Goal: Task Accomplishment & Management: Complete application form

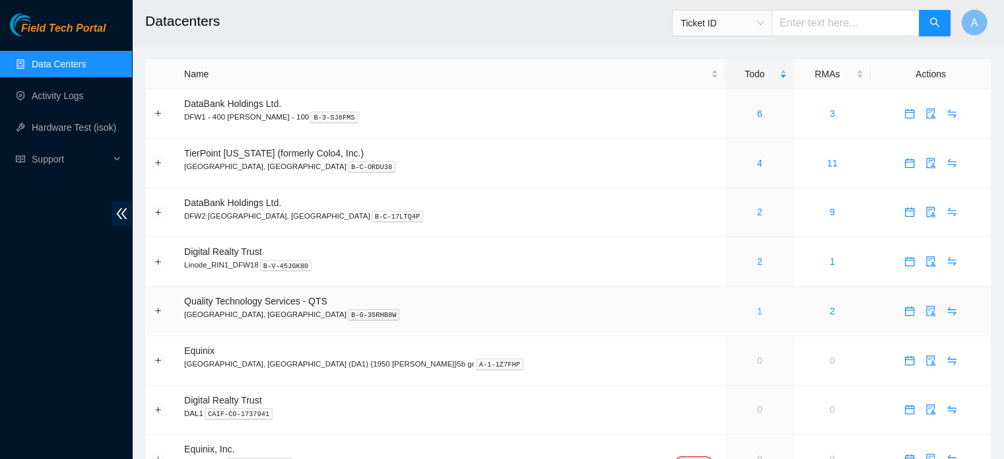
click at [757, 314] on link "1" at bounding box center [759, 311] width 5 height 11
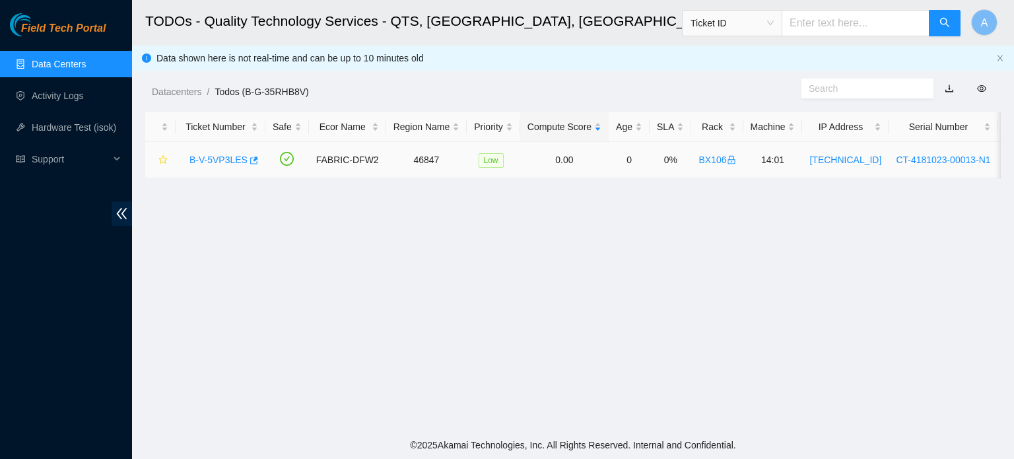
click at [209, 165] on link "B-V-5VP3LES" at bounding box center [218, 159] width 58 height 11
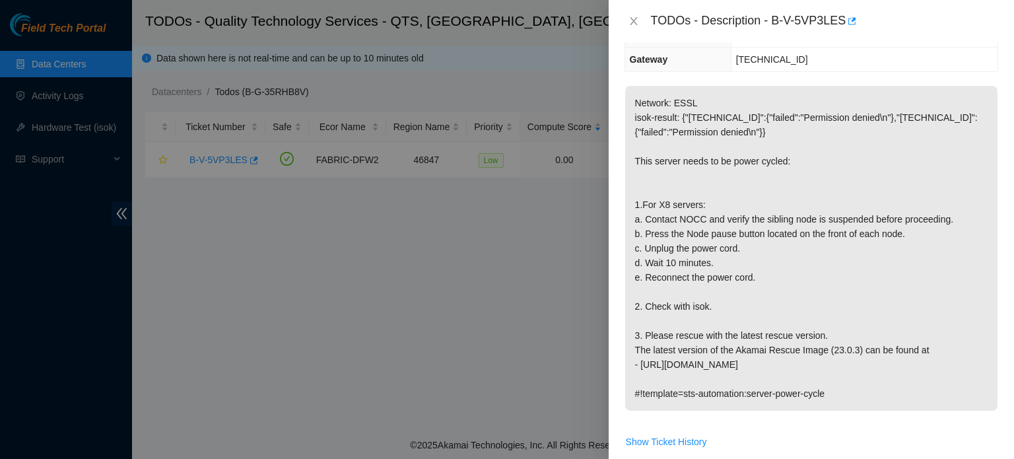
scroll to position [182, 0]
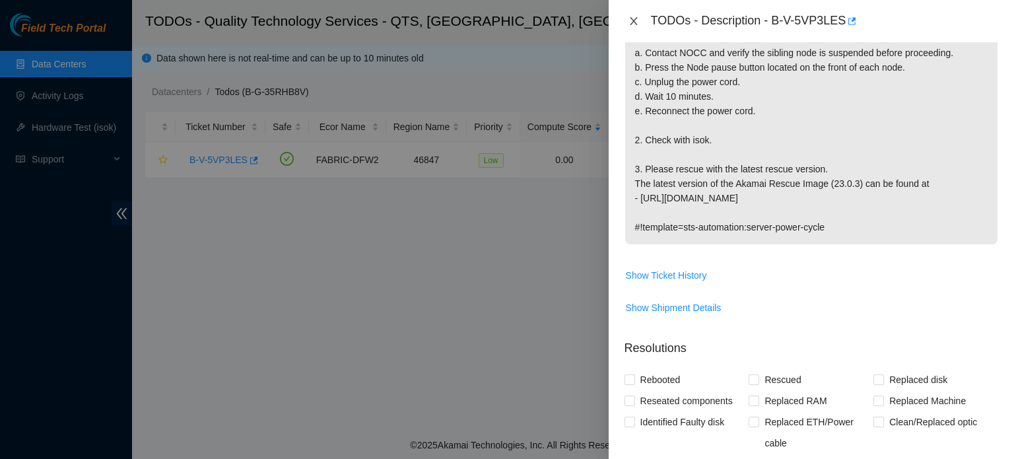
click at [632, 16] on icon "close" at bounding box center [633, 21] width 11 height 11
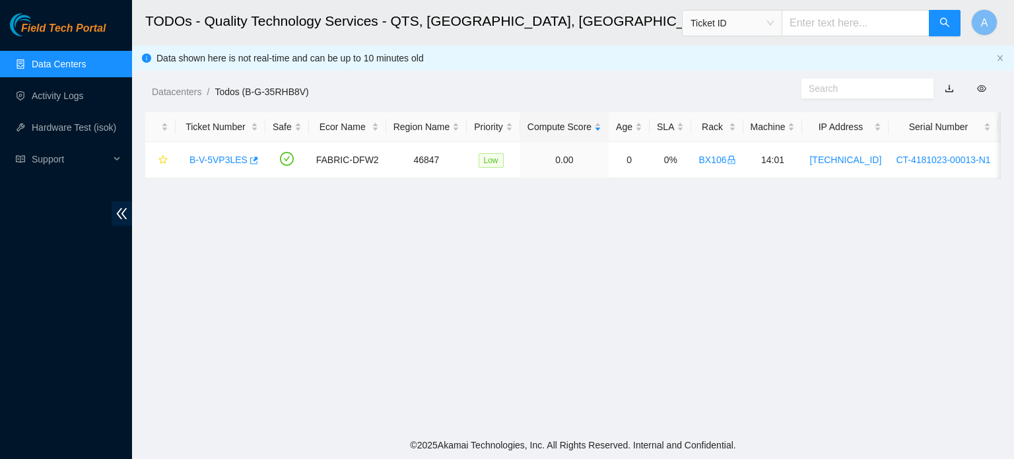
scroll to position [368, 0]
click at [63, 68] on link "Data Centers" at bounding box center [59, 64] width 54 height 11
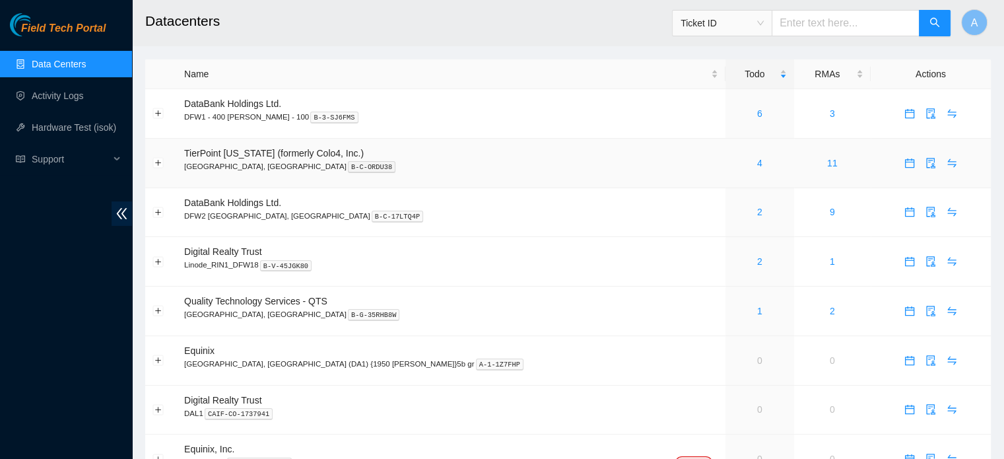
click at [733, 166] on div "4" at bounding box center [760, 163] width 54 height 15
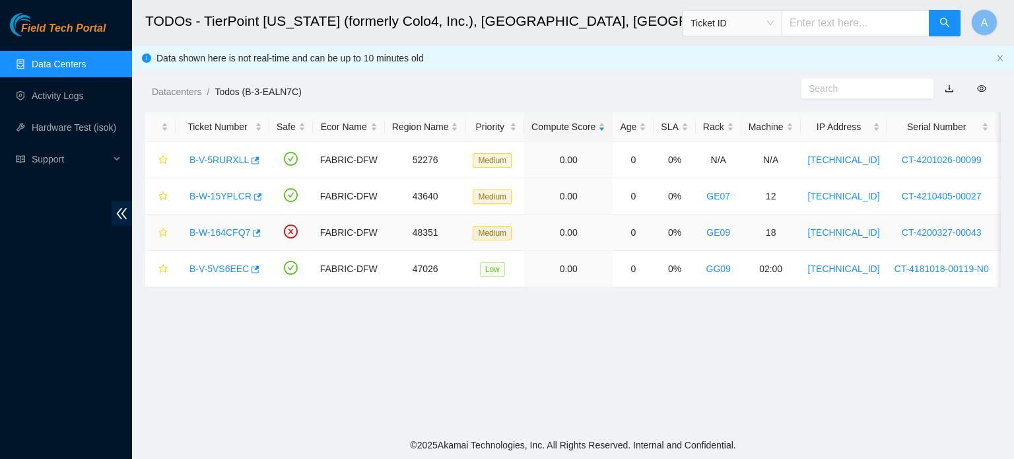
click at [234, 227] on link "B-W-164CFQ7" at bounding box center [219, 232] width 61 height 11
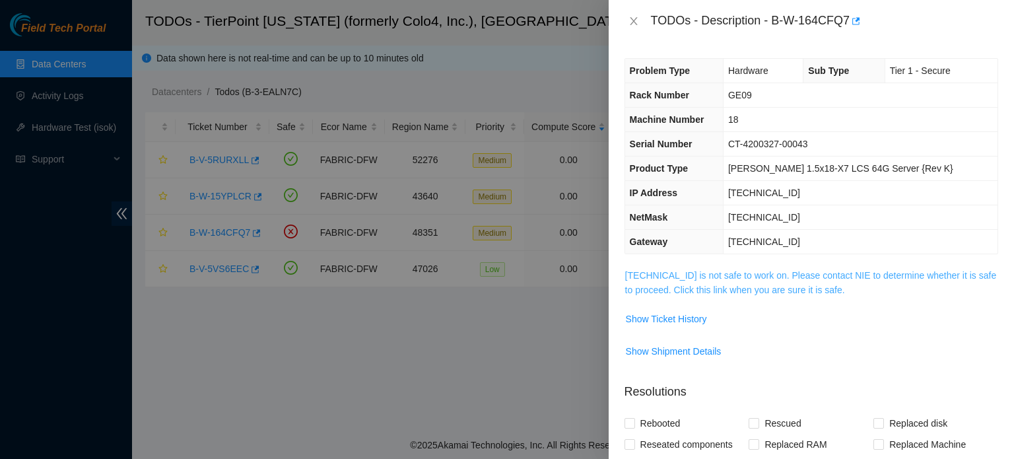
click at [734, 292] on link "[TECHNICAL_ID] is not safe to work on. Please contact NIE to determine whether …" at bounding box center [811, 282] width 372 height 25
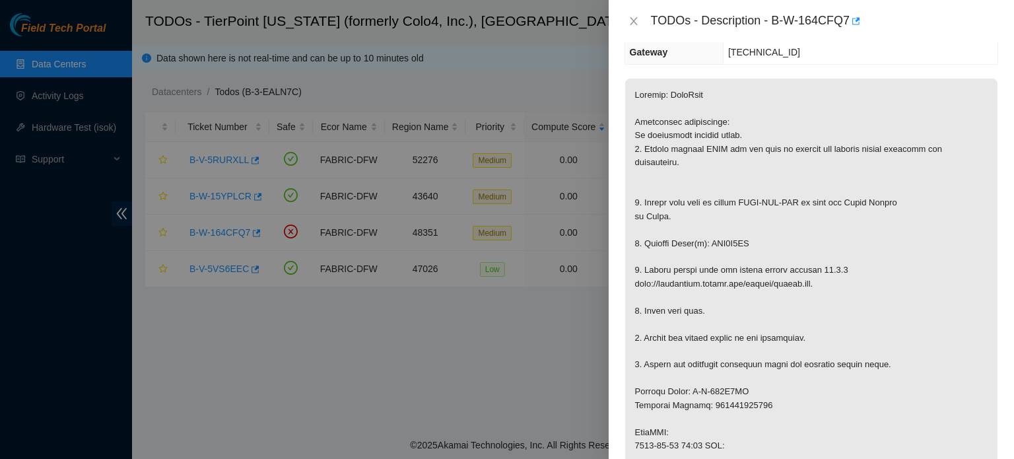
scroll to position [190, 0]
click at [285, 101] on div at bounding box center [507, 229] width 1014 height 459
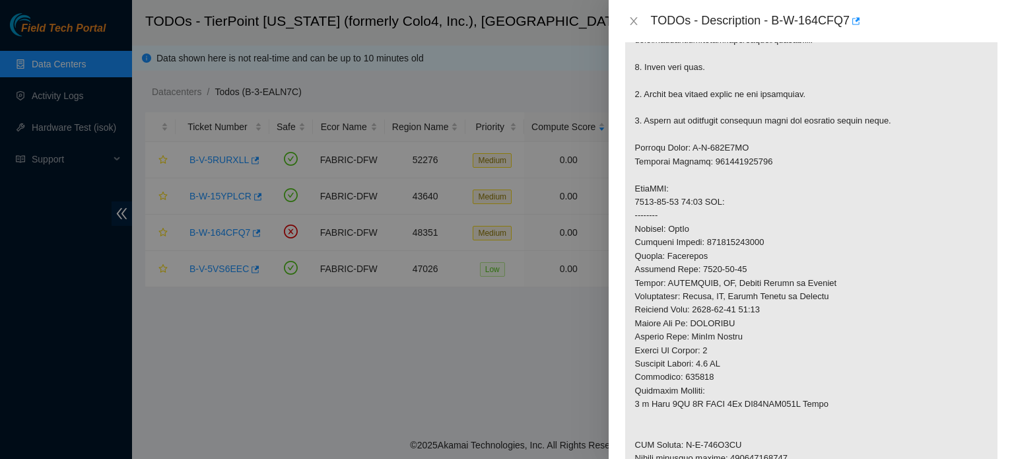
scroll to position [432, 0]
click at [629, 21] on icon "close" at bounding box center [633, 21] width 11 height 11
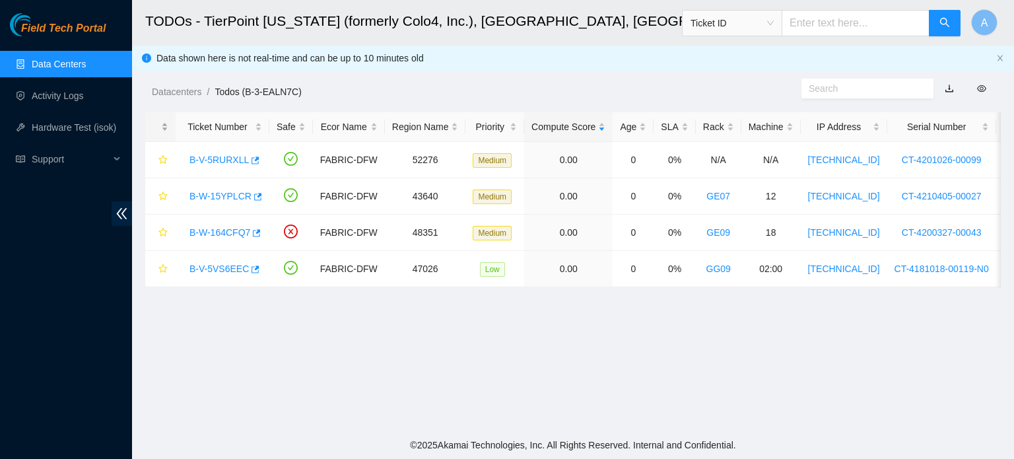
scroll to position [298, 0]
click at [63, 90] on link "Activity Logs" at bounding box center [58, 95] width 52 height 11
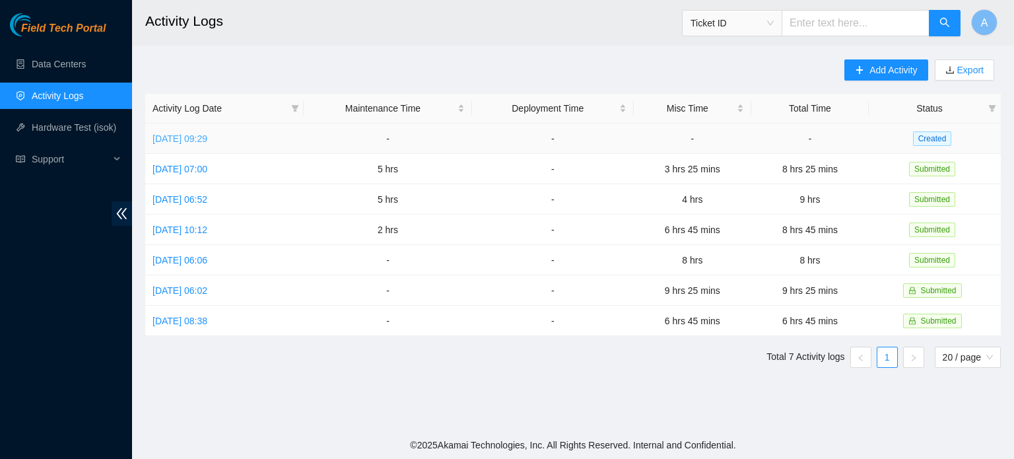
click at [207, 137] on link "[DATE] 09:29" at bounding box center [179, 138] width 55 height 11
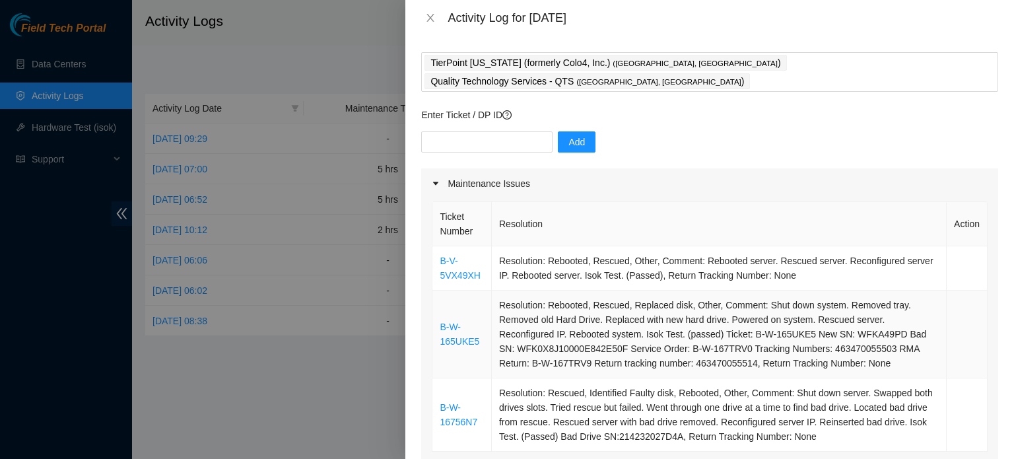
scroll to position [95, 0]
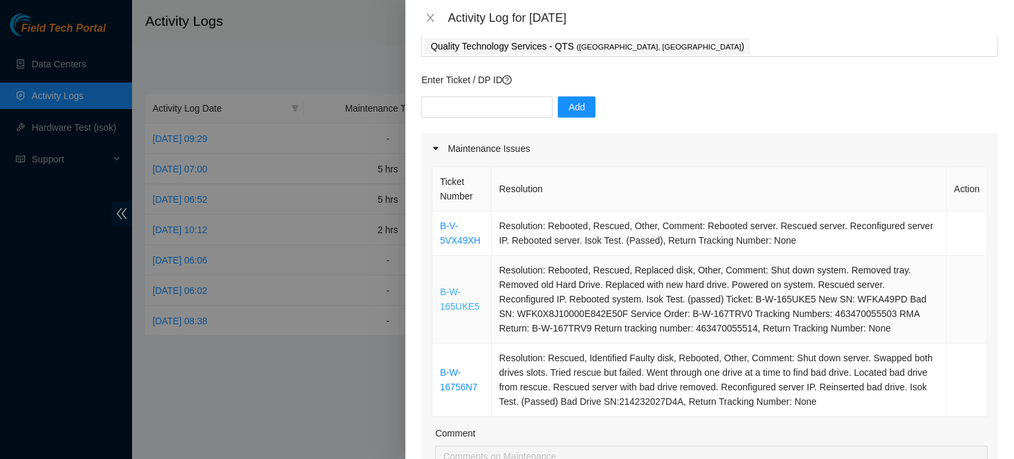
click at [457, 286] on link "B-W-165UKE5" at bounding box center [460, 298] width 40 height 25
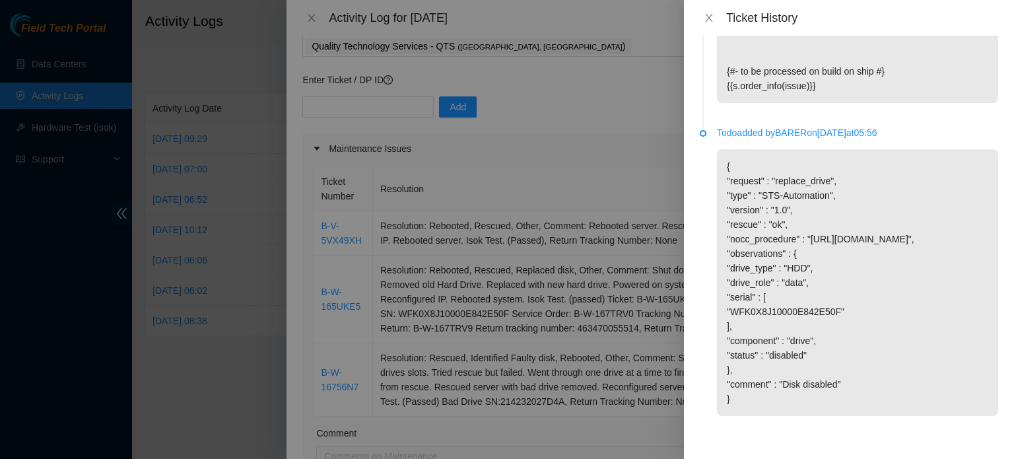
scroll to position [2879, 0]
click at [708, 13] on icon "close" at bounding box center [709, 18] width 11 height 11
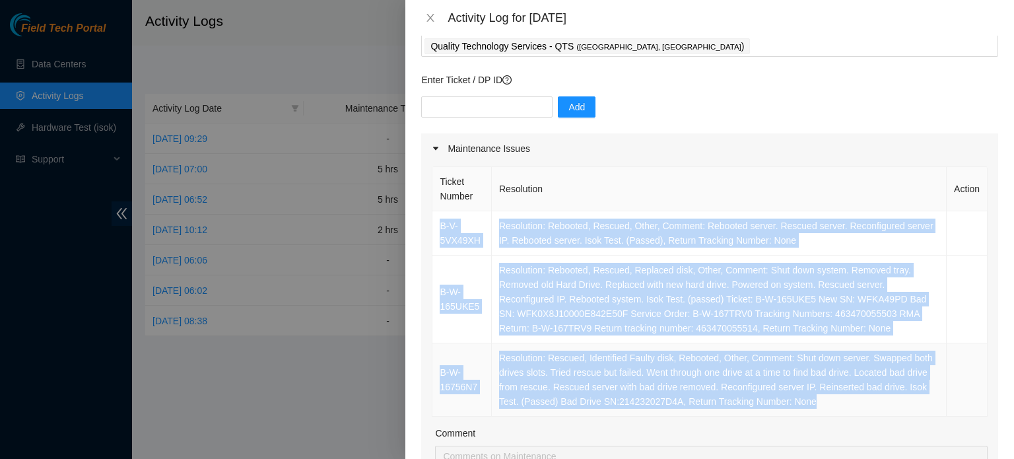
drag, startPoint x: 438, startPoint y: 205, endPoint x: 805, endPoint y: 389, distance: 410.0
click at [805, 389] on tbody "B-V-5VX49XH Resolution: Rebooted, Rescued, Other, Comment: Rebooted server. Res…" at bounding box center [709, 313] width 555 height 205
copy tbody "B-V-5VX49XH Resolution: Rebooted, Rescued, Other, Comment: Rebooted server. Res…"
click at [431, 18] on icon "close" at bounding box center [430, 18] width 11 height 11
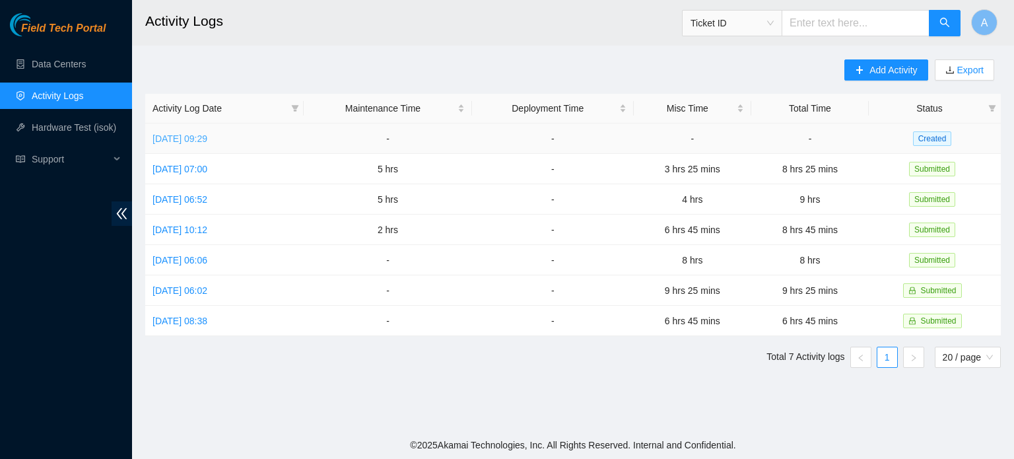
click at [207, 137] on link "[DATE] 09:29" at bounding box center [179, 138] width 55 height 11
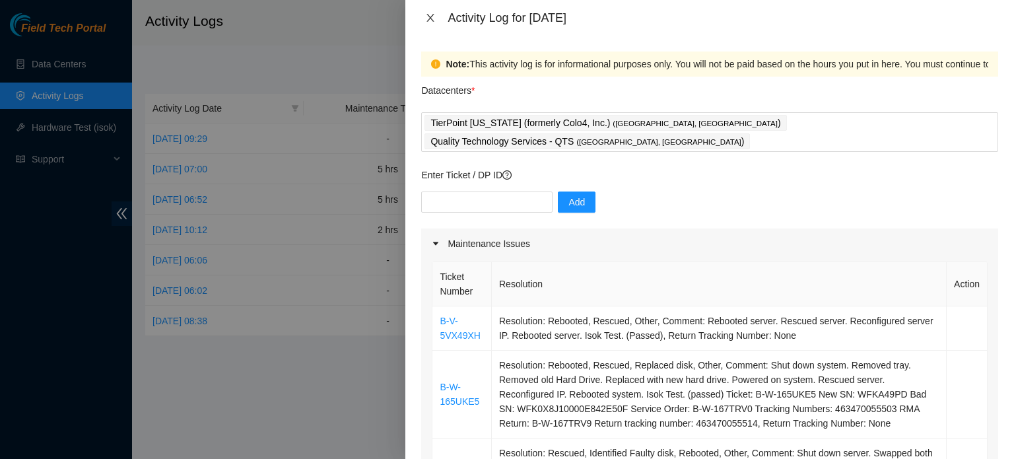
click at [430, 13] on icon "close" at bounding box center [430, 18] width 11 height 11
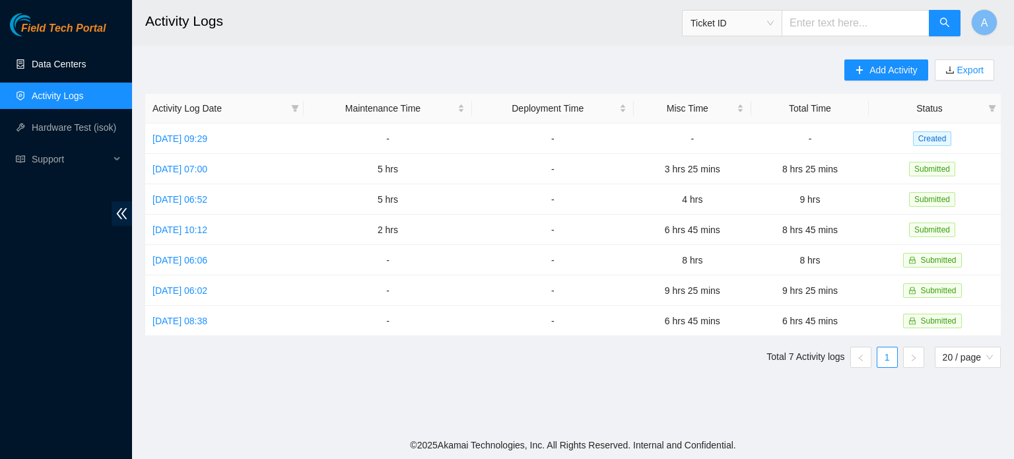
click at [66, 69] on link "Data Centers" at bounding box center [59, 64] width 54 height 11
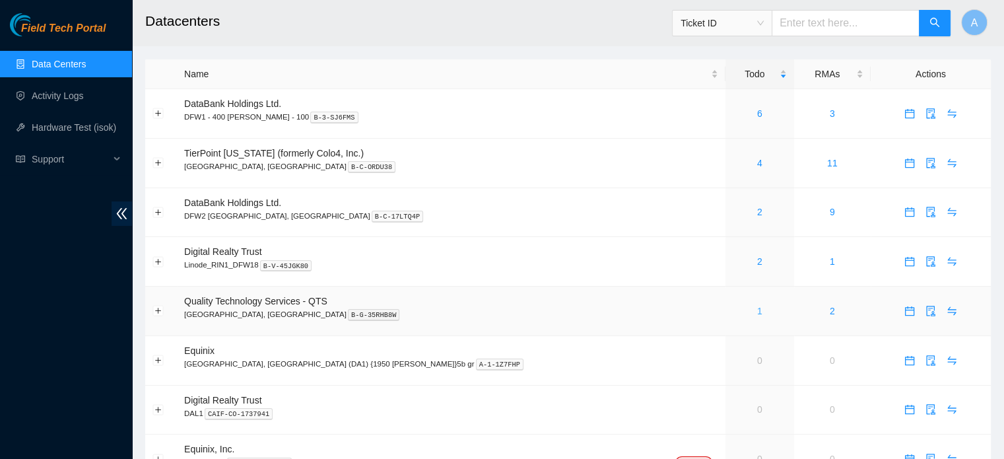
click at [757, 312] on link "1" at bounding box center [759, 311] width 5 height 11
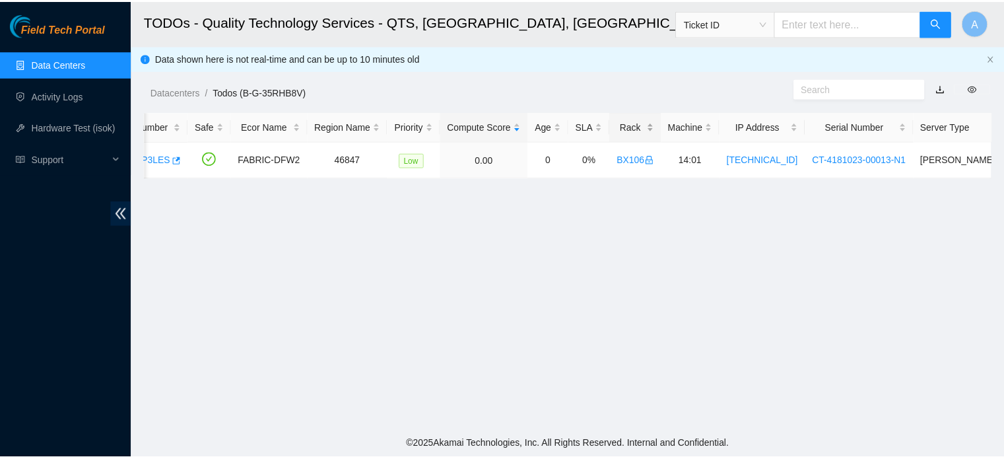
scroll to position [0, 123]
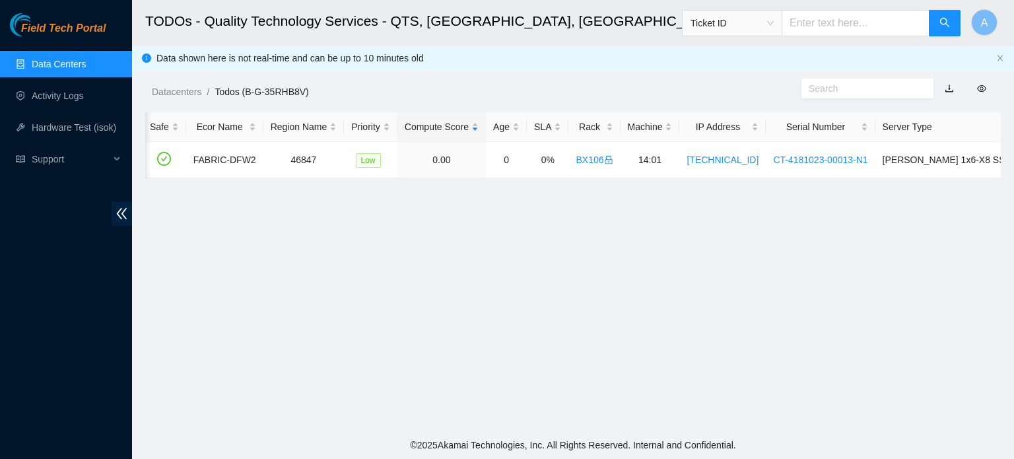
click at [45, 59] on link "Data Centers" at bounding box center [59, 64] width 54 height 11
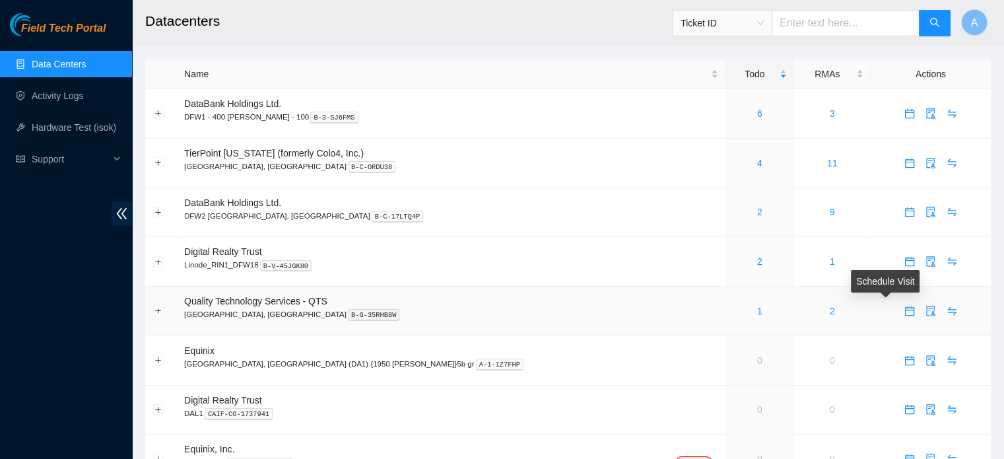
click at [904, 314] on icon "calendar" at bounding box center [909, 311] width 11 height 11
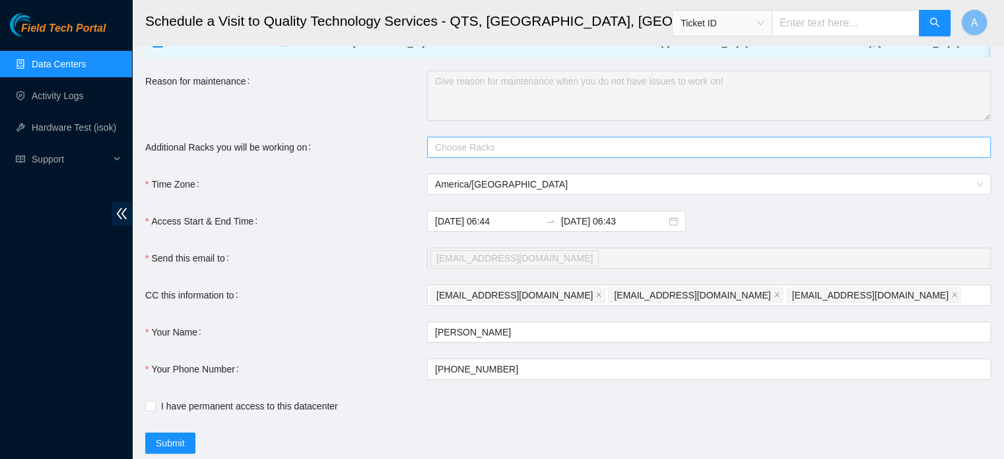
scroll to position [90, 0]
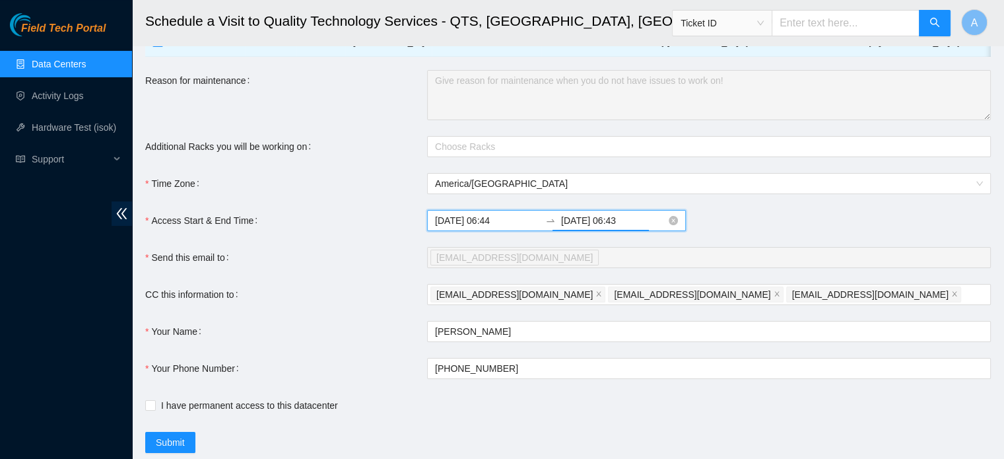
click at [593, 227] on input "2025-09-24 06:43" at bounding box center [613, 220] width 105 height 15
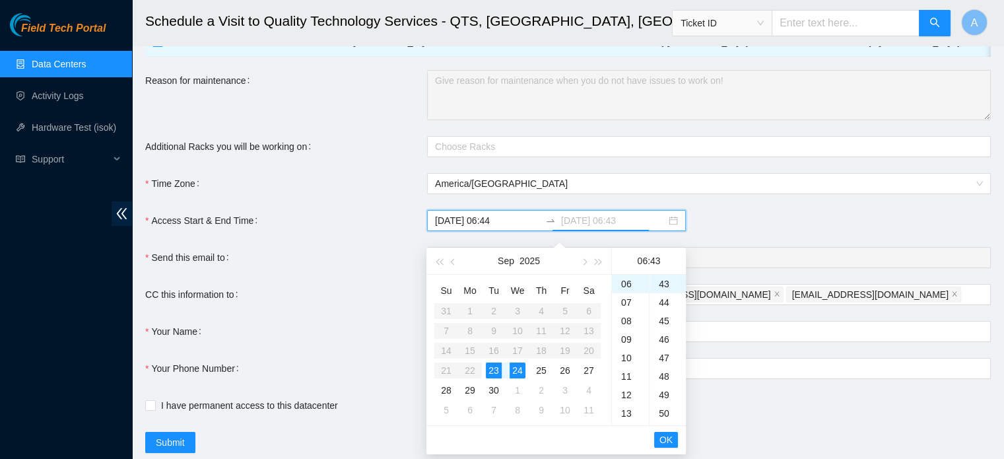
click at [493, 367] on div "23" at bounding box center [494, 370] width 16 height 16
click at [625, 287] on div "23" at bounding box center [630, 285] width 37 height 18
type input "2025-09-23 23:43"
click at [668, 438] on span "OK" at bounding box center [665, 439] width 13 height 15
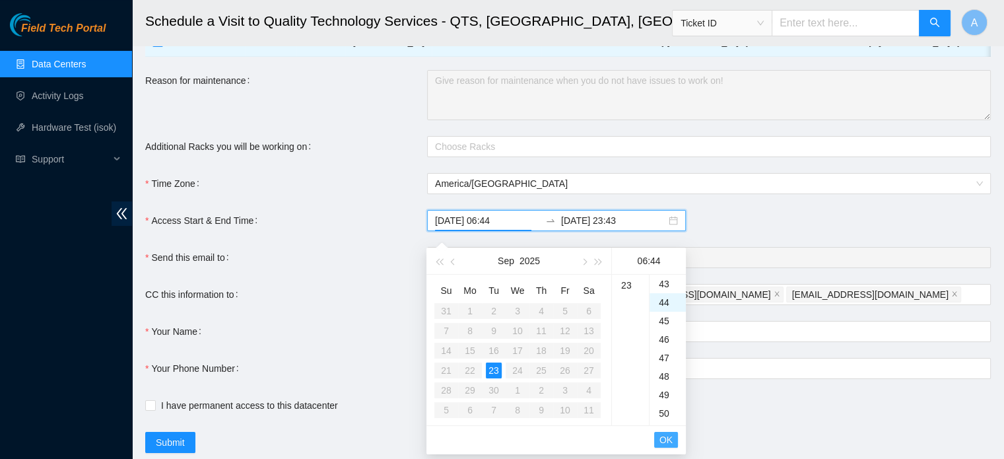
scroll to position [813, 0]
click at [668, 438] on span "OK" at bounding box center [665, 439] width 13 height 15
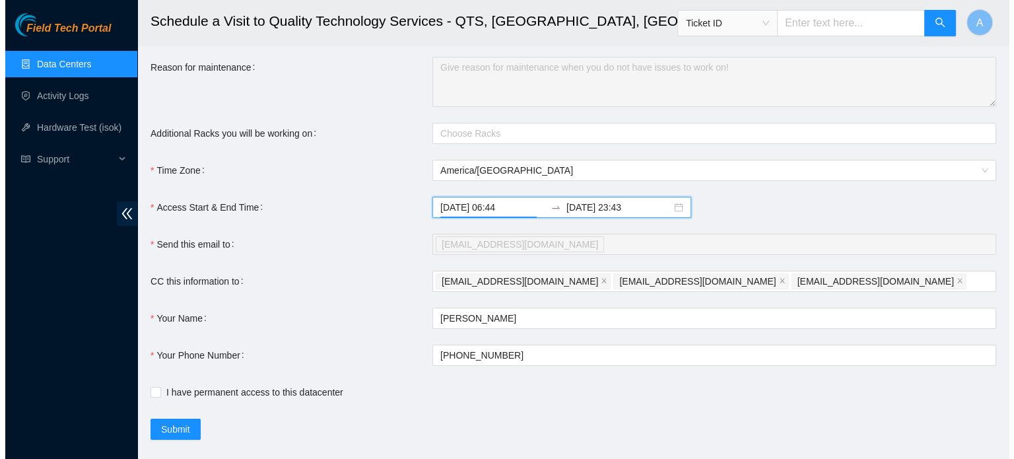
scroll to position [137, 0]
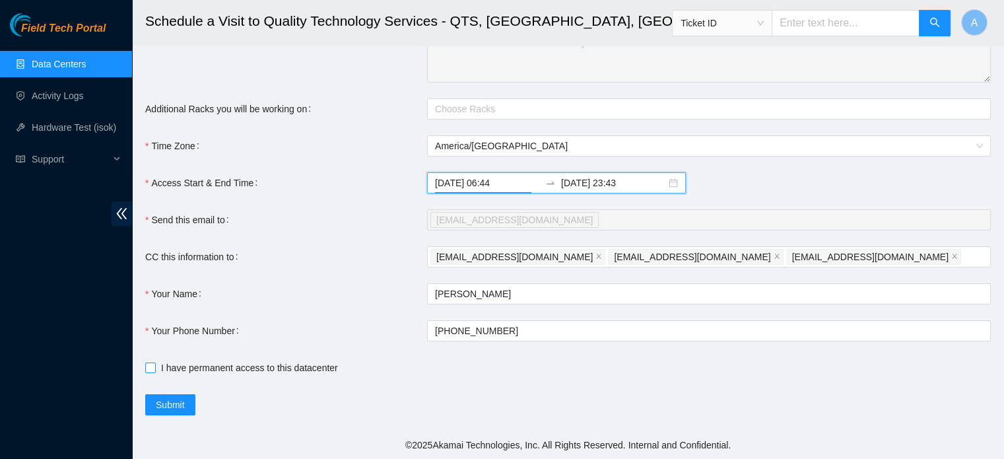
click at [183, 369] on span "I have permanent access to this datacenter" at bounding box center [249, 367] width 187 height 15
click at [154, 369] on input "I have permanent access to this datacenter" at bounding box center [149, 366] width 9 height 9
checkbox input "true"
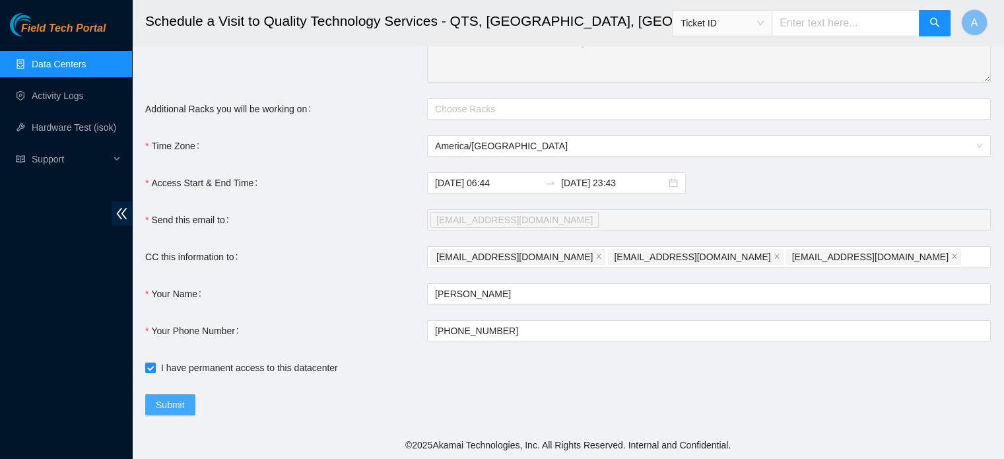
click at [167, 403] on span "Submit" at bounding box center [170, 404] width 29 height 15
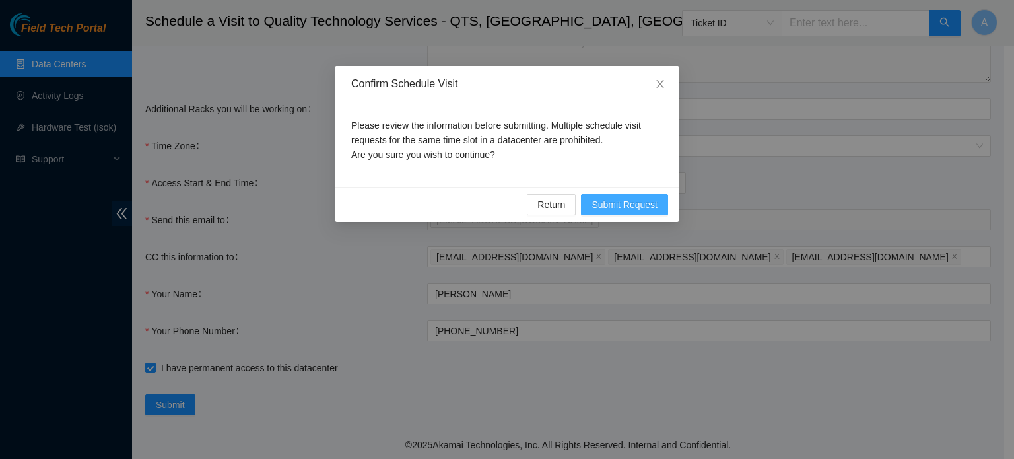
click at [640, 205] on span "Submit Request" at bounding box center [624, 204] width 66 height 15
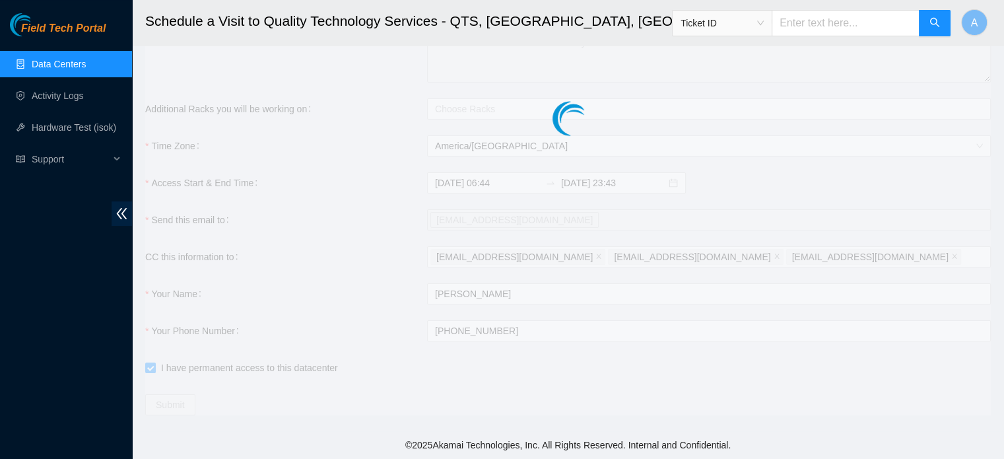
type input "2025-09-23 06:45"
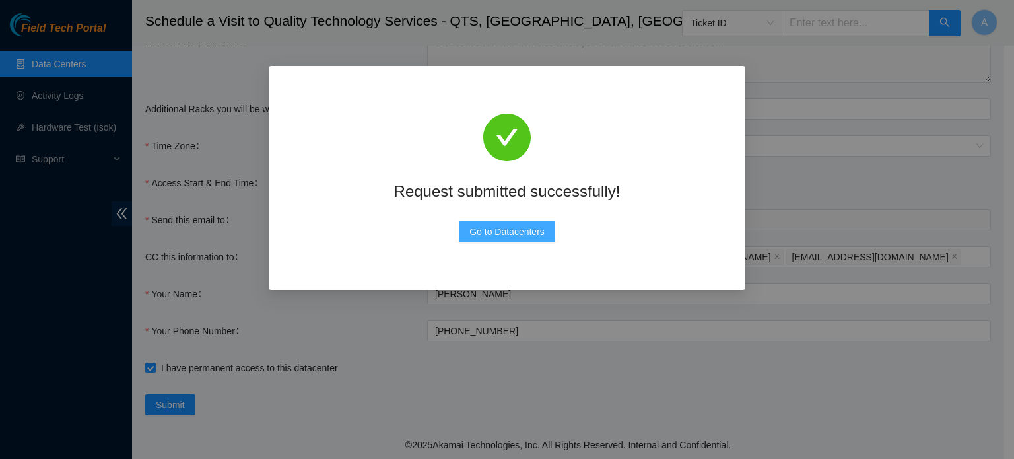
click at [502, 229] on span "Go to Datacenters" at bounding box center [506, 231] width 75 height 15
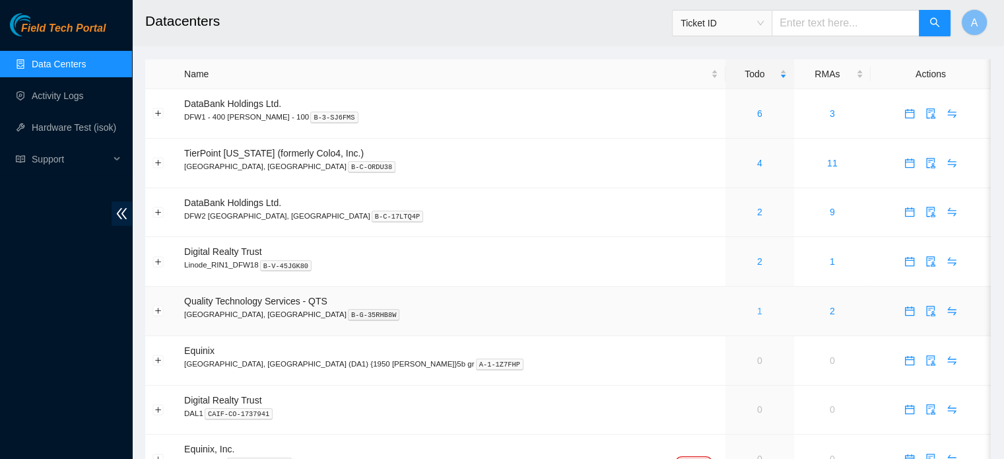
click at [757, 311] on link "1" at bounding box center [759, 311] width 5 height 11
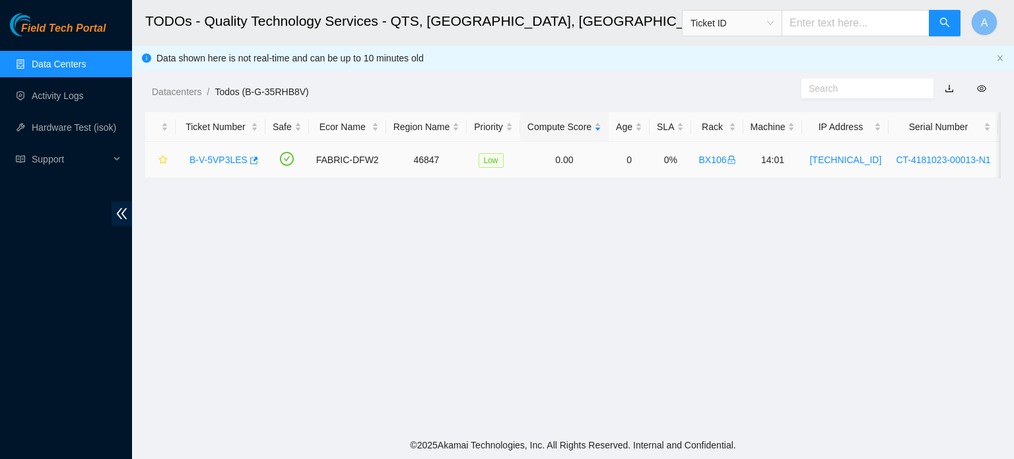
click at [224, 160] on link "B-V-5VP3LES" at bounding box center [218, 159] width 58 height 11
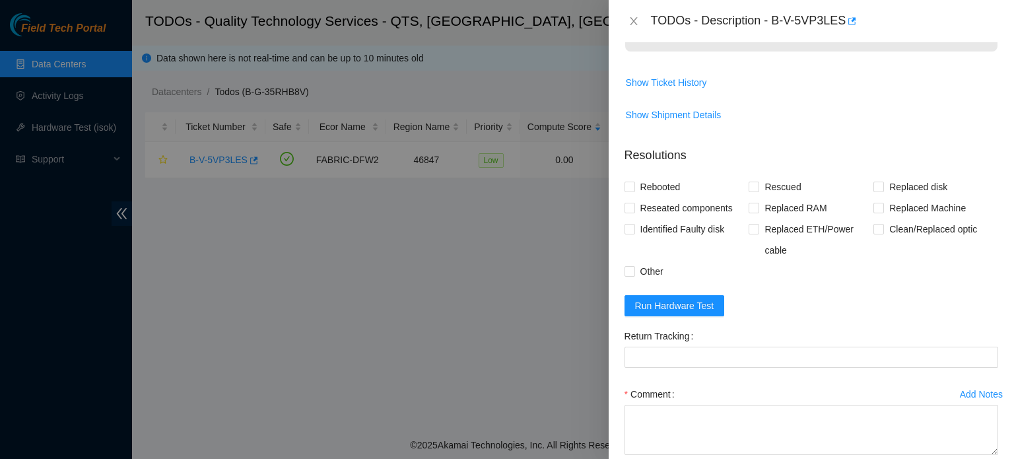
scroll to position [541, 0]
click at [634, 13] on div "TODOs - Description - B-V-5VP3LES" at bounding box center [811, 21] width 374 height 21
click at [634, 18] on icon "close" at bounding box center [633, 21] width 11 height 11
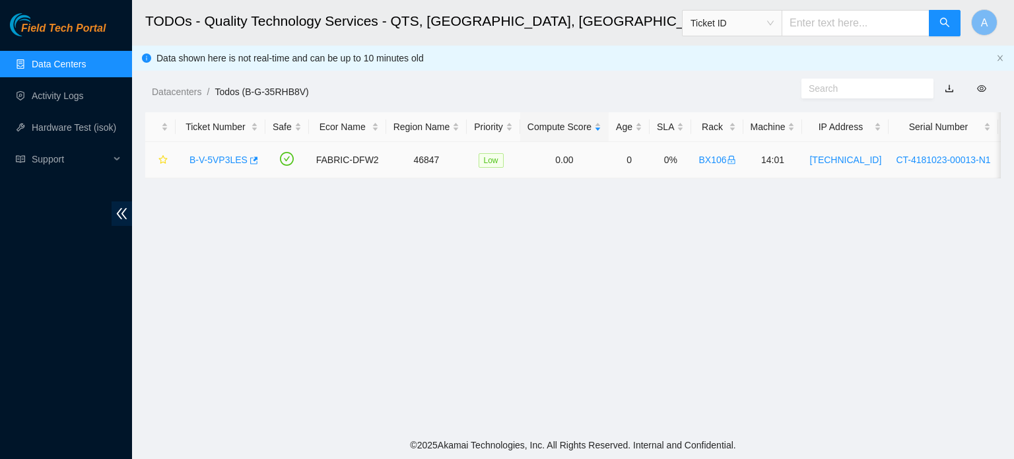
scroll to position [411, 0]
click at [70, 101] on link "Activity Logs" at bounding box center [58, 95] width 52 height 11
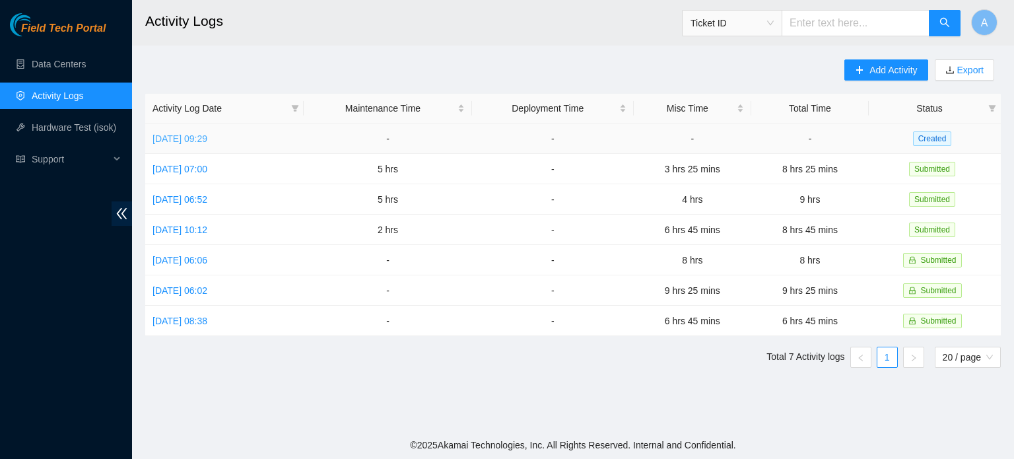
click at [207, 133] on link "[DATE] 09:29" at bounding box center [179, 138] width 55 height 11
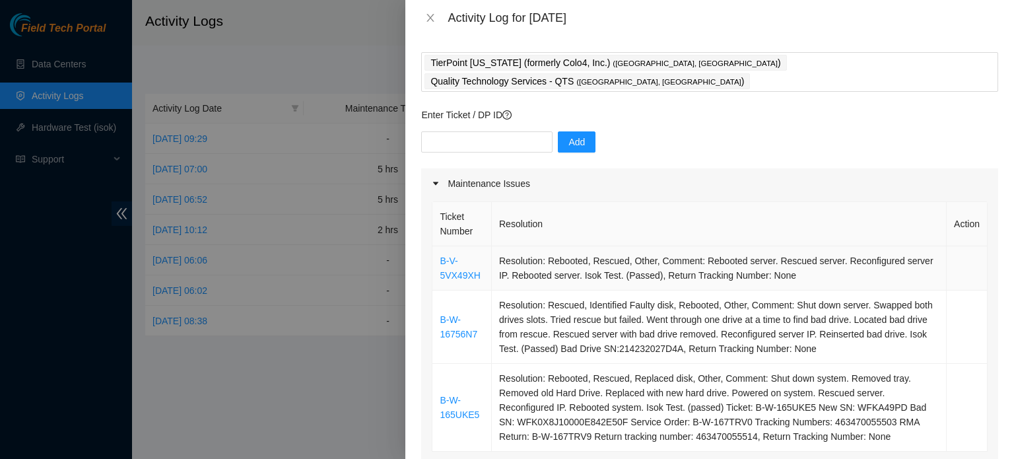
scroll to position [61, 0]
click at [515, 131] on input "text" at bounding box center [486, 141] width 131 height 21
paste input "DP74899"
type input "DP74899"
click at [583, 131] on button "Add" at bounding box center [577, 141] width 38 height 21
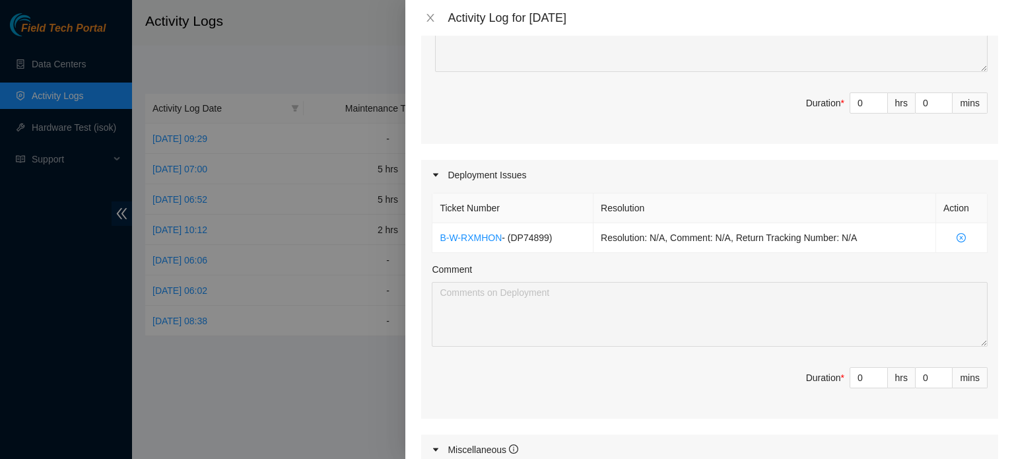
scroll to position [539, 0]
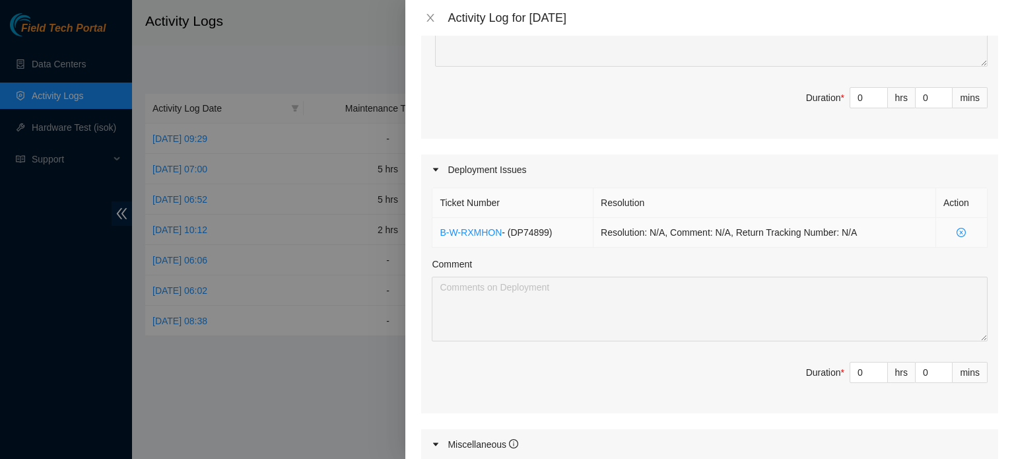
click at [669, 218] on td "Resolution: N/A, Comment: N/A, Return Tracking Number: N/A" at bounding box center [764, 233] width 343 height 30
click at [956, 228] on icon "close-circle" at bounding box center [960, 232] width 9 height 9
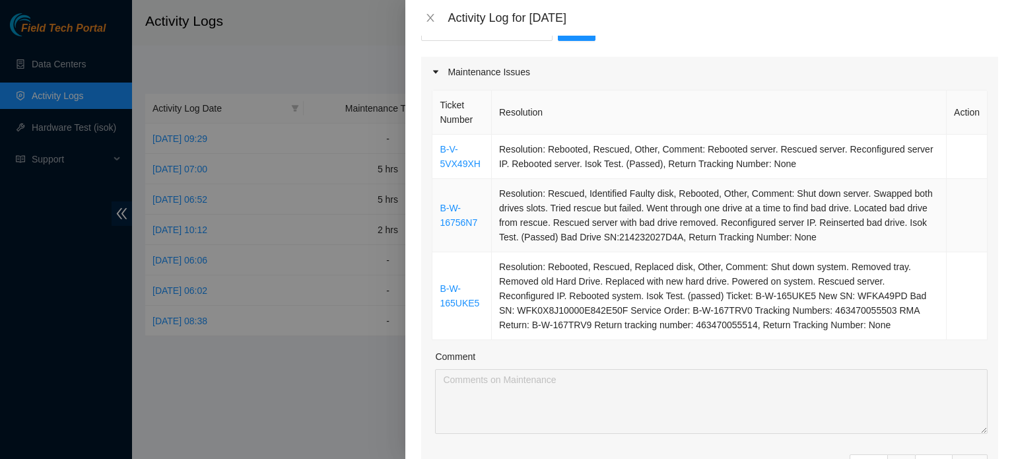
scroll to position [203, 0]
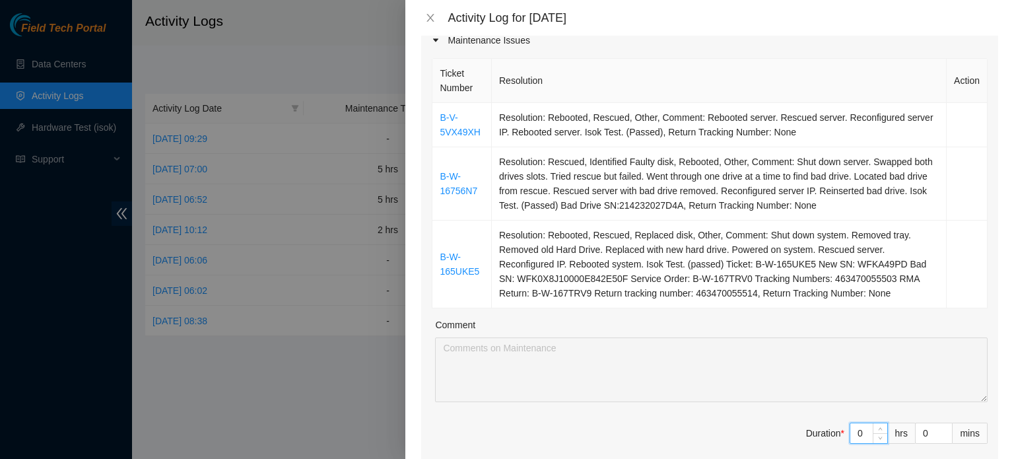
click at [859, 423] on input "0" at bounding box center [868, 433] width 37 height 20
type input "4"
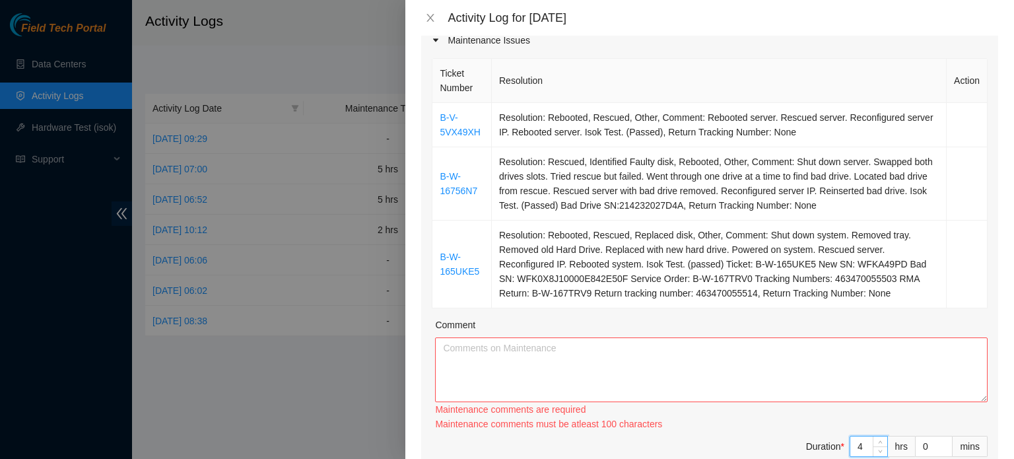
type input "4"
click at [748, 338] on textarea "Comment" at bounding box center [711, 369] width 552 height 65
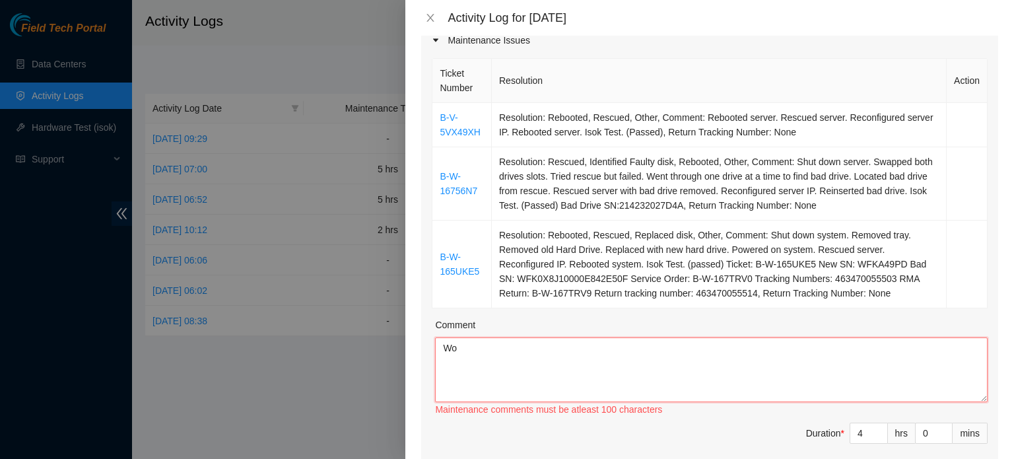
type textarea "W"
drag, startPoint x: 436, startPoint y: 95, endPoint x: 476, endPoint y: 115, distance: 44.3
click at [476, 115] on td "B-V-5VX49XH" at bounding box center [461, 125] width 59 height 44
click at [525, 147] on td "Resolution: Rescued, Identified Faulty disk, Rebooted, Other, Comment: Shut dow…" at bounding box center [719, 183] width 455 height 73
click at [639, 197] on td "Resolution: Rescued, Identified Faulty disk, Rebooted, Other, Comment: Shut dow…" at bounding box center [719, 183] width 455 height 73
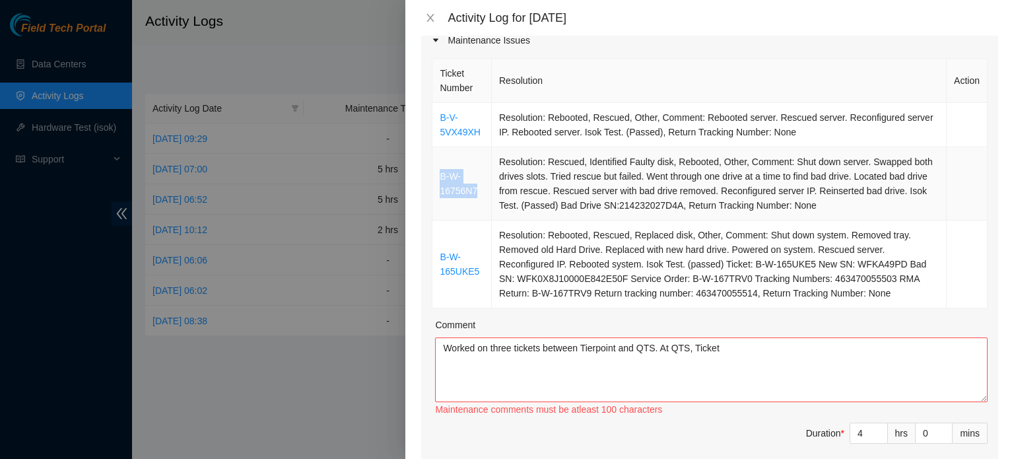
drag, startPoint x: 438, startPoint y: 155, endPoint x: 479, endPoint y: 176, distance: 45.8
click at [479, 176] on td "B-W-16756N7" at bounding box center [461, 183] width 59 height 73
copy link "B-W-16756N7"
click at [738, 337] on textarea "Worked on three tickets between Tierpoint and QTS. At QTS, Ticket" at bounding box center [711, 369] width 552 height 65
paste textarea "B-W-16756N7"
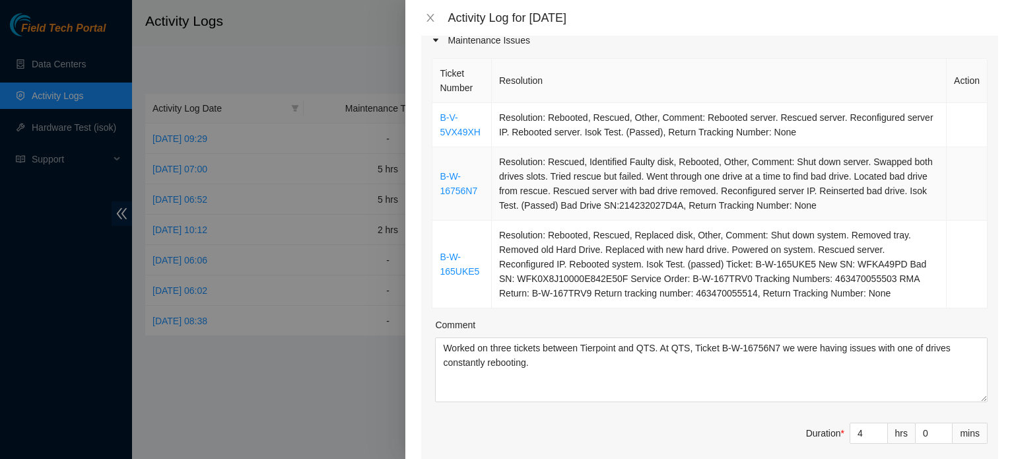
click at [467, 164] on td "B-W-16756N7" at bounding box center [461, 183] width 59 height 73
click at [462, 171] on link "B-W-16756N7" at bounding box center [459, 183] width 38 height 25
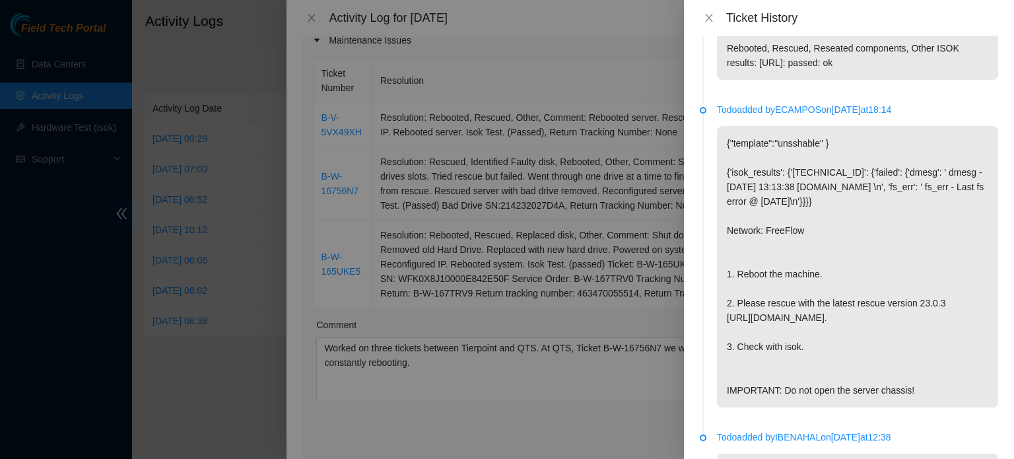
scroll to position [915, 0]
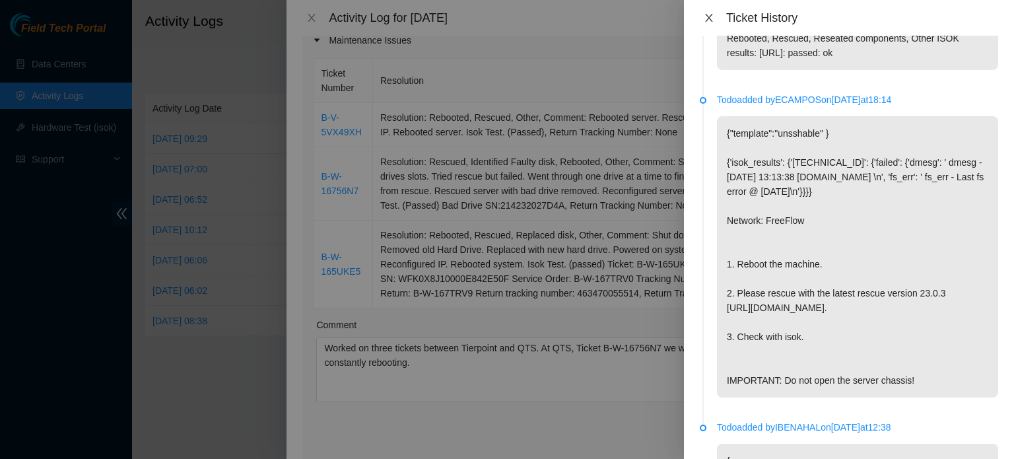
click at [707, 23] on icon "close" at bounding box center [709, 18] width 11 height 11
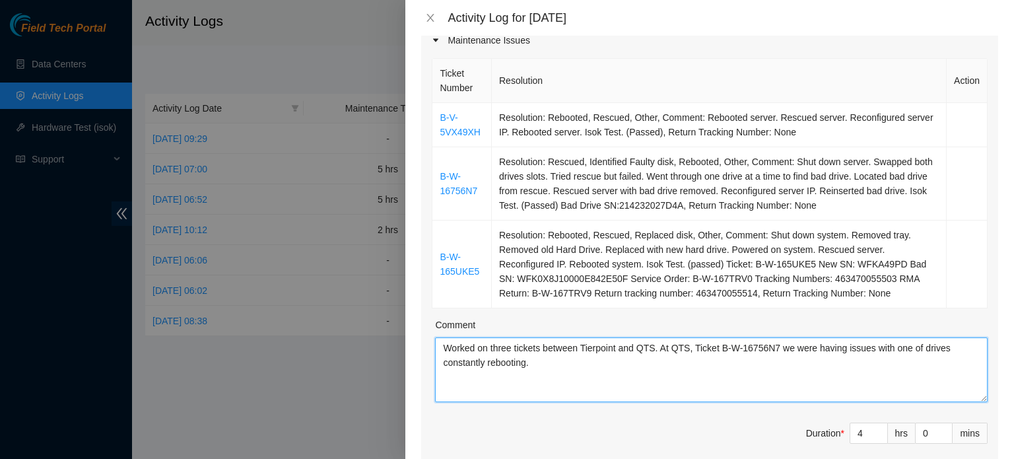
drag, startPoint x: 533, startPoint y: 345, endPoint x: 489, endPoint y: 342, distance: 43.7
click at [489, 342] on textarea "Worked on three tickets between Tierpoint and QTS. At QTS, Ticket B-W-16756N7 w…" at bounding box center [711, 369] width 552 height 65
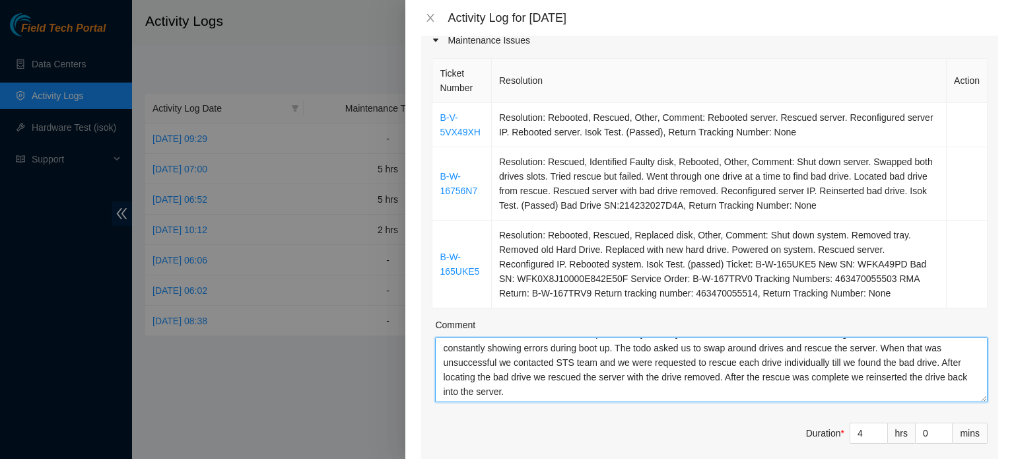
scroll to position [40, 0]
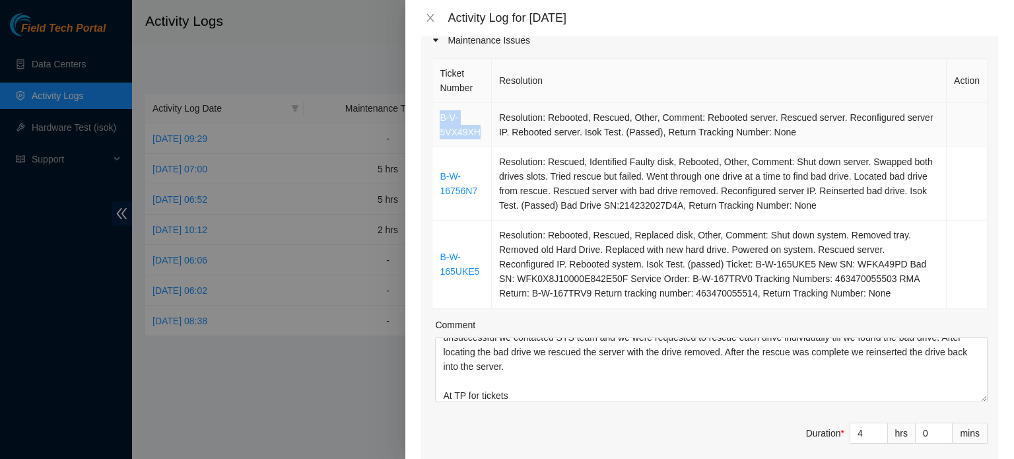
drag, startPoint x: 436, startPoint y: 96, endPoint x: 479, endPoint y: 109, distance: 44.3
click at [479, 109] on td "B-V-5VX49XH" at bounding box center [461, 125] width 59 height 44
copy link "B-V-5VX49XH"
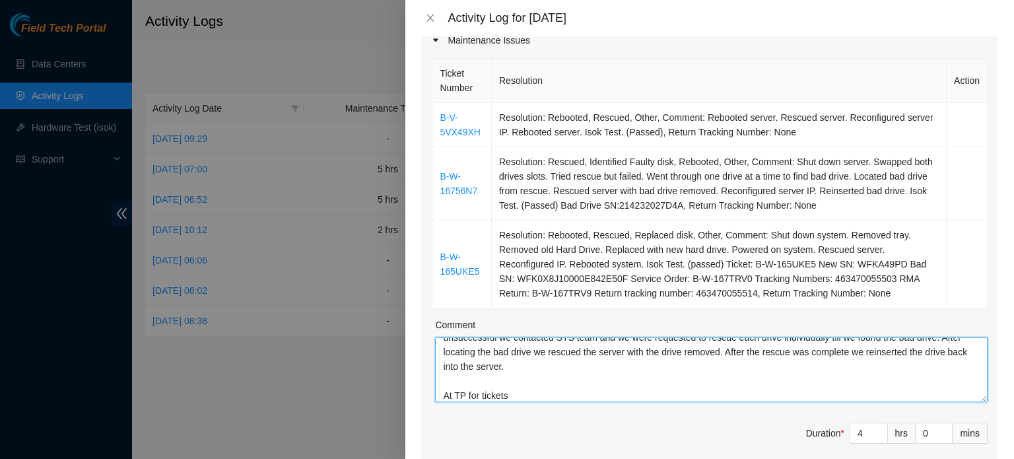
click at [520, 361] on textarea "Worked on three tickets between Tierpoint and QTS. At QTS, Ticket B-W-16756N7 w…" at bounding box center [711, 369] width 552 height 65
click at [512, 371] on textarea "Worked on three tickets between Tierpoint and QTS. At QTS, Ticket B-W-16756N7 w…" at bounding box center [711, 369] width 552 height 65
paste textarea "B-V-5VX49XH"
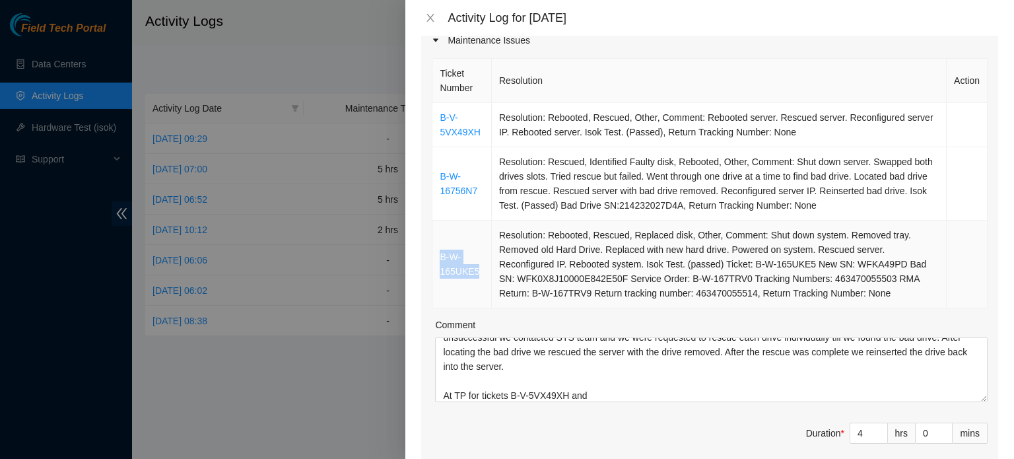
drag, startPoint x: 438, startPoint y: 236, endPoint x: 477, endPoint y: 249, distance: 40.9
click at [477, 249] on td "B-W-165UKE5" at bounding box center [461, 264] width 59 height 88
copy link "B-W-165UKE5"
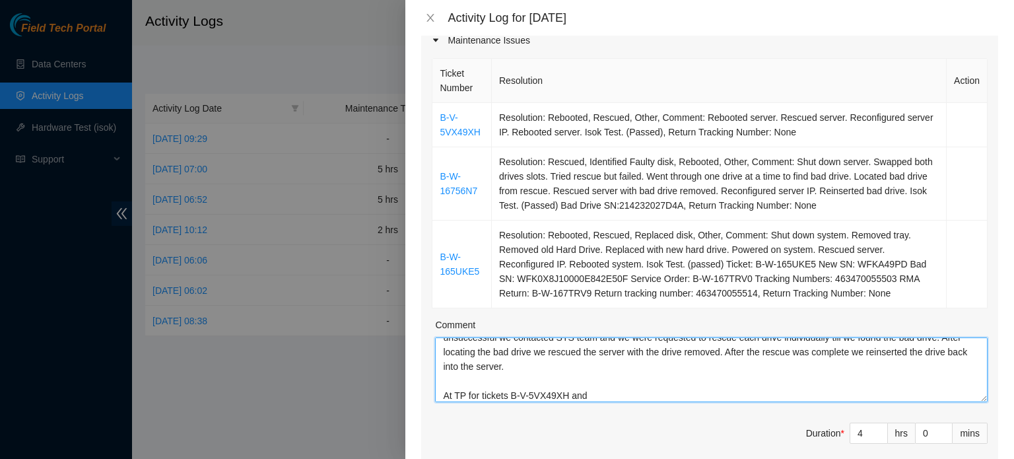
click at [591, 369] on textarea "Worked on three tickets between Tierpoint and QTS. At QTS, Ticket B-W-16756N7 w…" at bounding box center [711, 369] width 552 height 65
paste textarea "B-W-165UKE5"
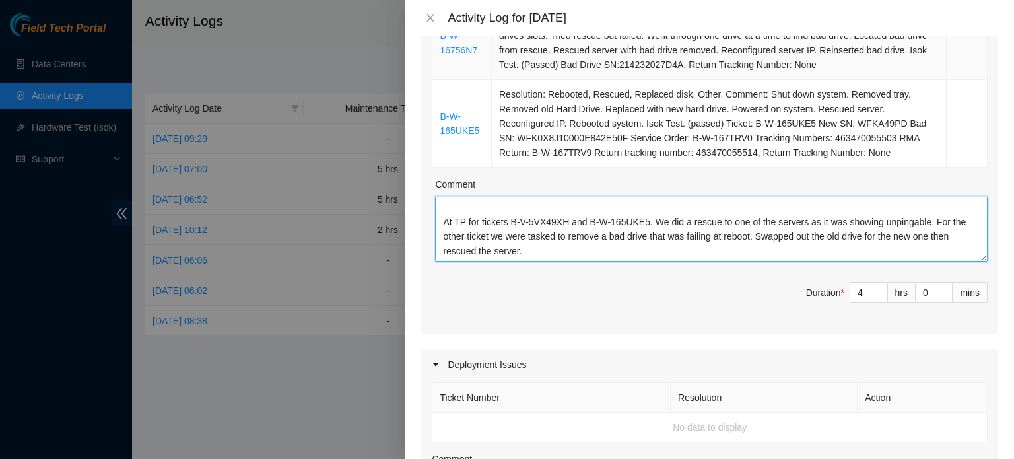
scroll to position [347, 0]
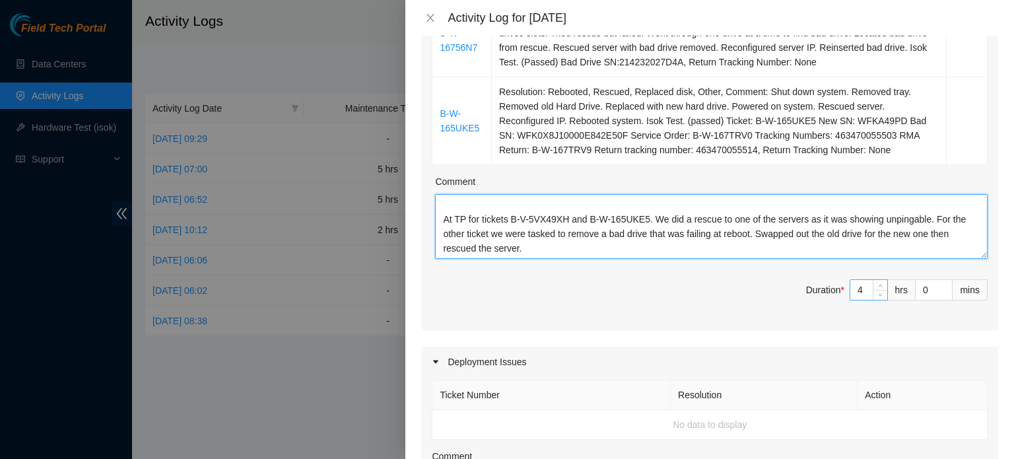
type textarea "Worked on three tickets between Tierpoint and QTS. At QTS, Ticket B-W-16756N7 w…"
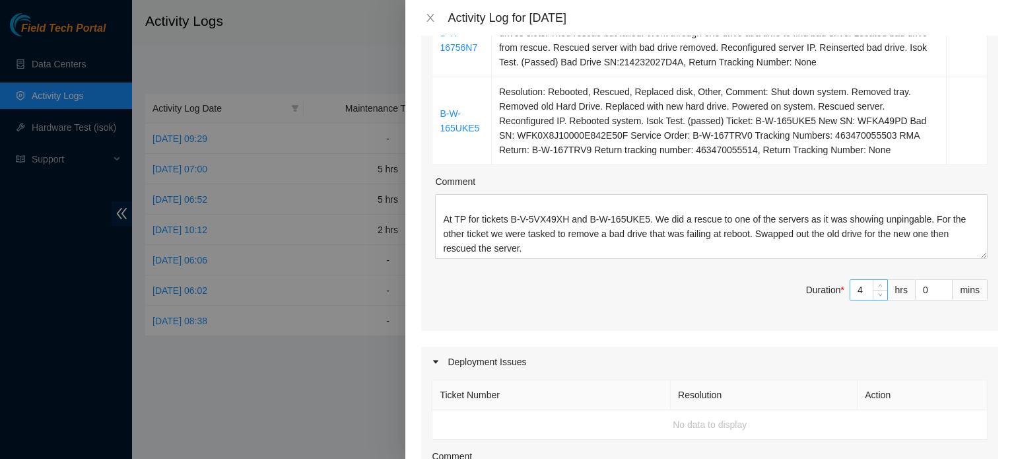
click at [857, 280] on input "4" at bounding box center [868, 290] width 37 height 20
type input "0"
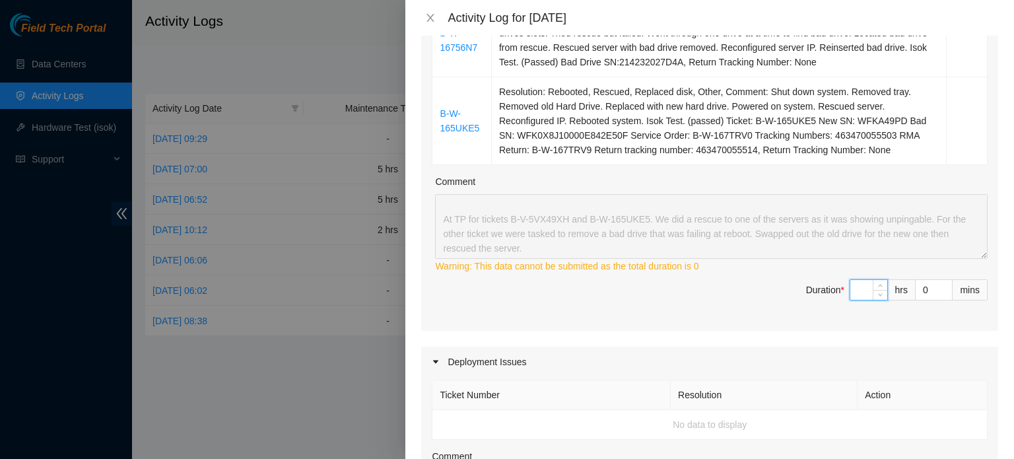
type input "5"
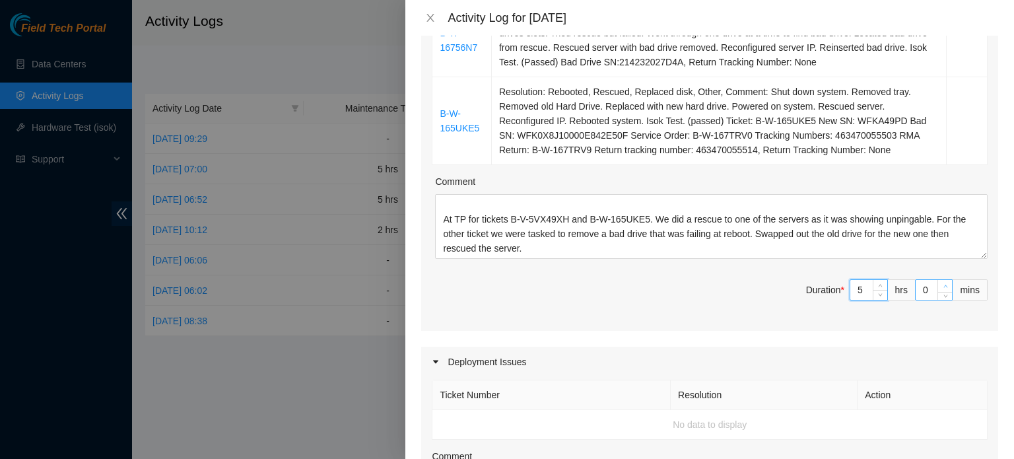
type input "5"
type input "1"
click at [941, 282] on span "up" at bounding box center [945, 286] width 8 height 8
type input "2"
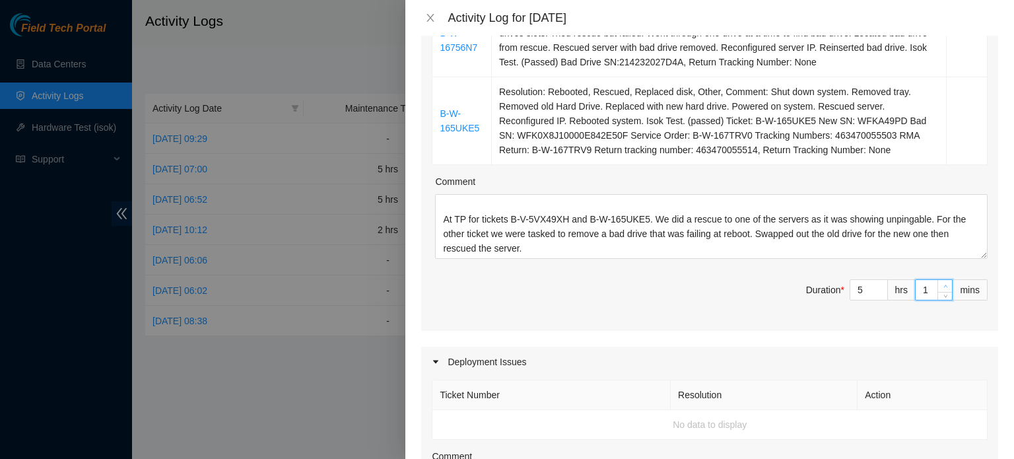
type input "2"
click at [941, 282] on span "up" at bounding box center [945, 286] width 8 height 8
type input "3"
click at [941, 282] on span "up" at bounding box center [945, 286] width 8 height 8
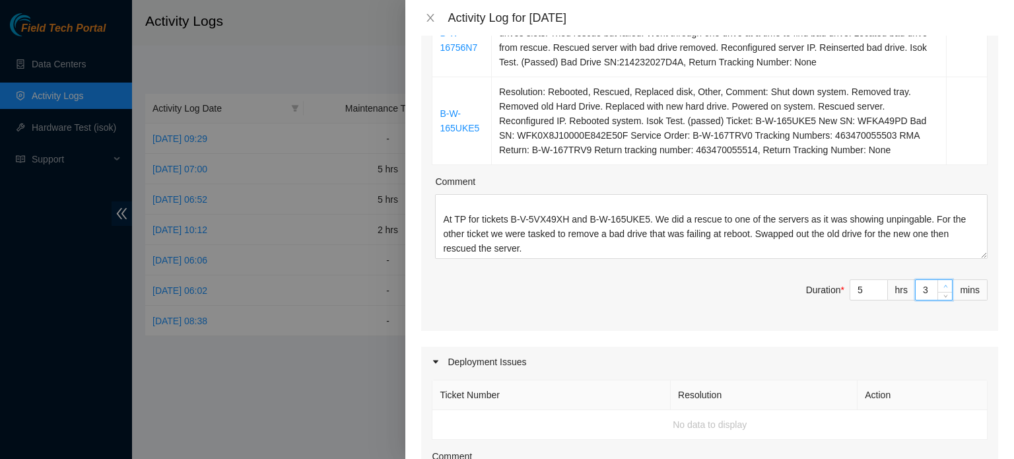
type input "4"
type input "5"
type input "6"
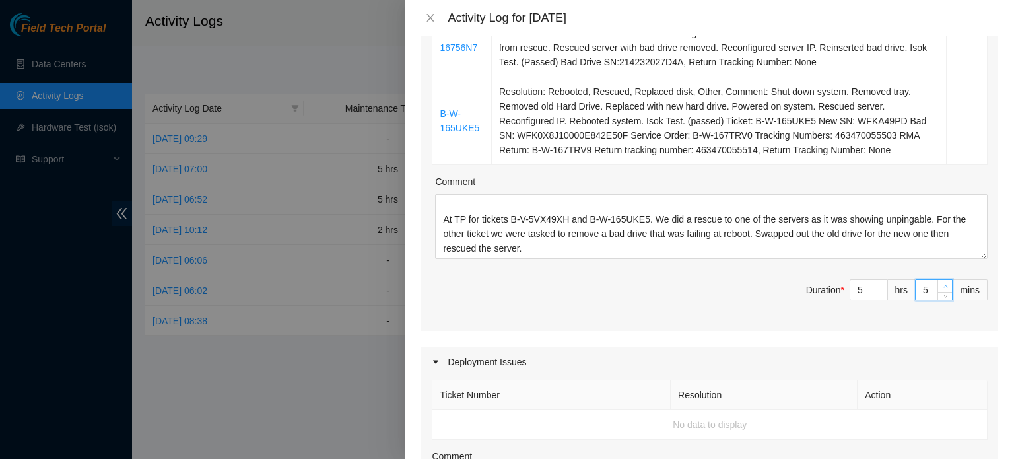
type input "6"
type input "7"
click at [941, 282] on span "up" at bounding box center [945, 286] width 8 height 8
type input "0"
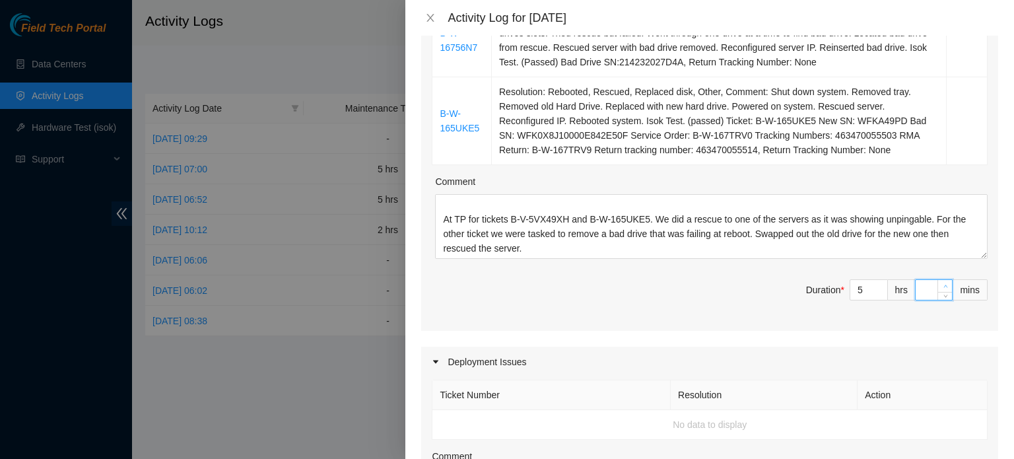
type input "2"
type input "25"
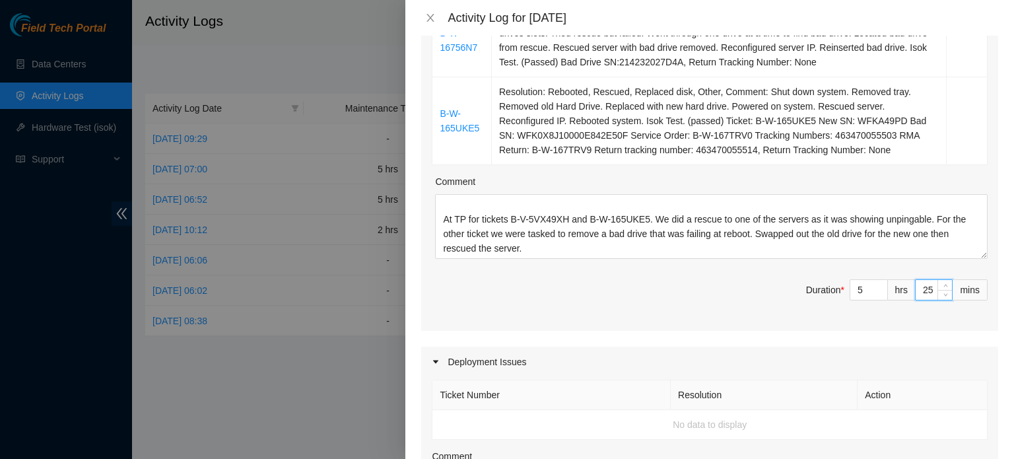
click at [734, 302] on div "Ticket Number Resolution Action B-V-5VX49XH Resolution: Rebooted, Rescued, Othe…" at bounding box center [709, 121] width 577 height 418
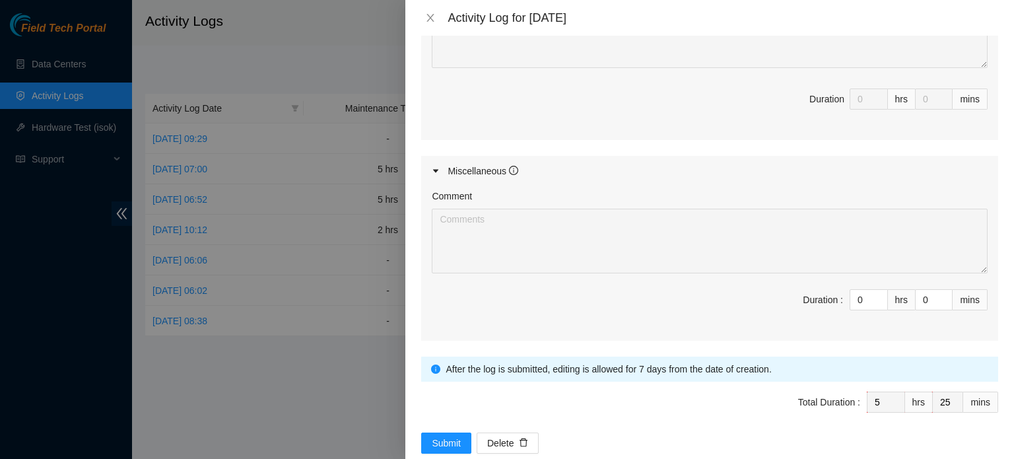
scroll to position [815, 0]
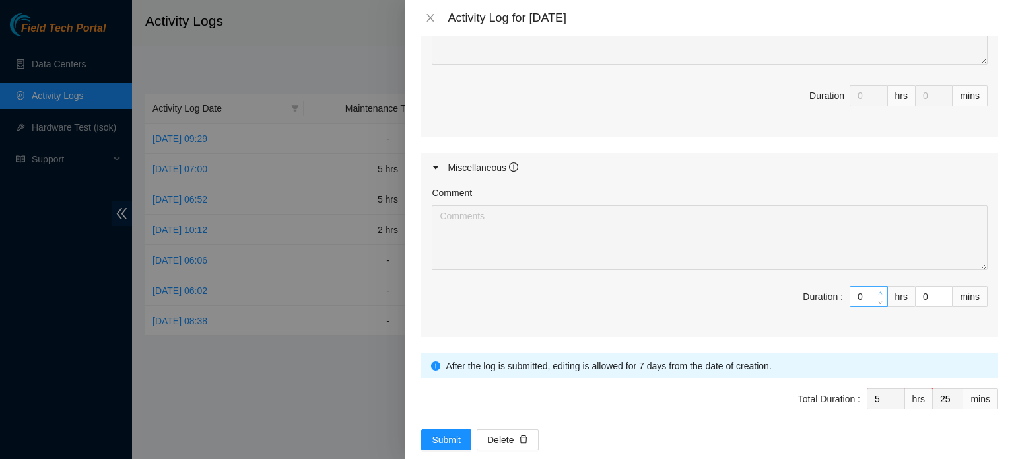
type input "1"
type input "6"
click at [873, 286] on span "Increase Value" at bounding box center [880, 292] width 15 height 12
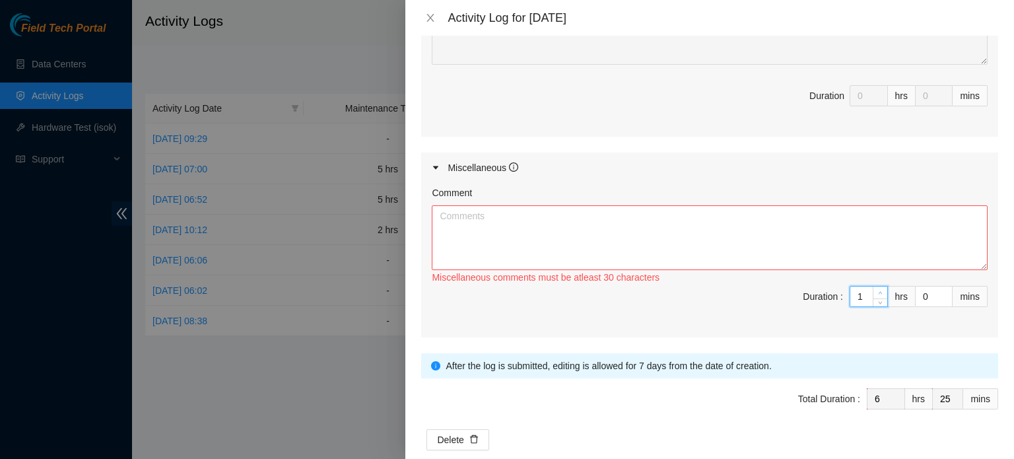
type input "2"
type input "7"
click at [873, 286] on span "Increase Value" at bounding box center [880, 292] width 15 height 12
type input "3"
type input "8"
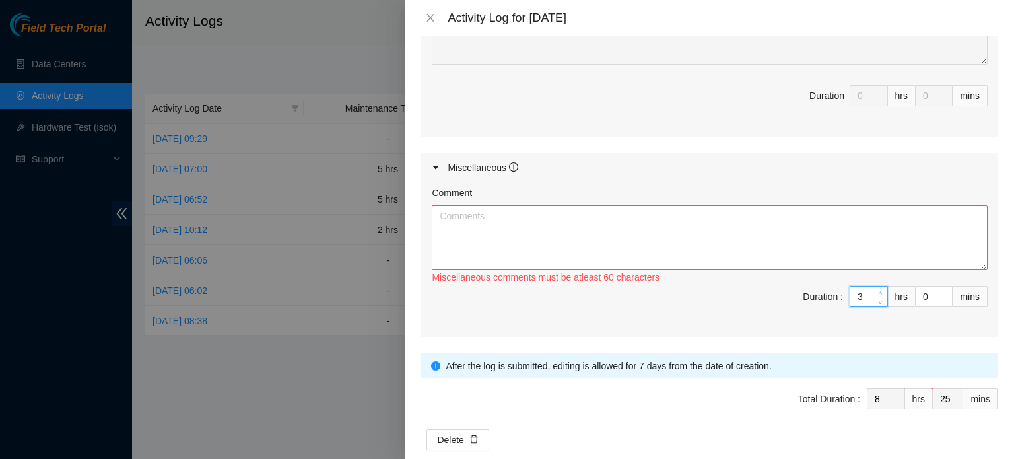
click at [873, 286] on span "Increase Value" at bounding box center [880, 292] width 15 height 12
click at [722, 212] on textarea "Comment" at bounding box center [710, 237] width 556 height 65
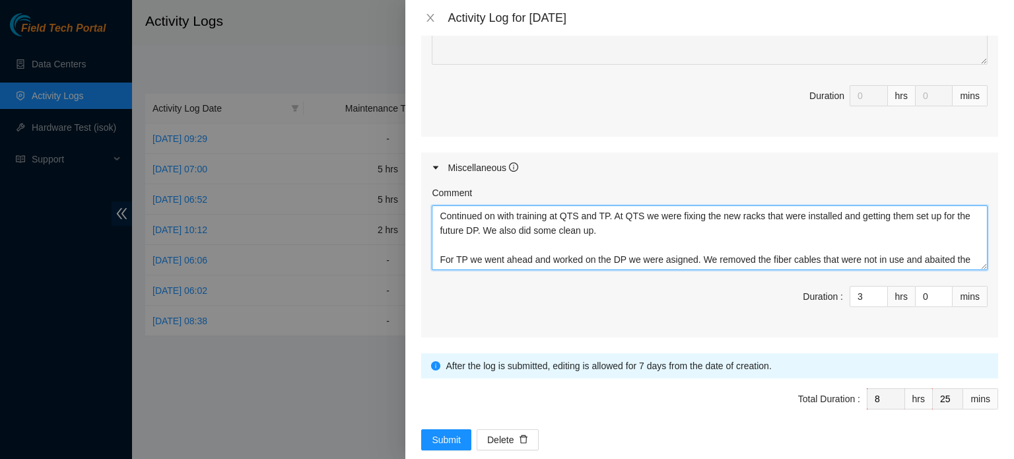
scroll to position [11, 0]
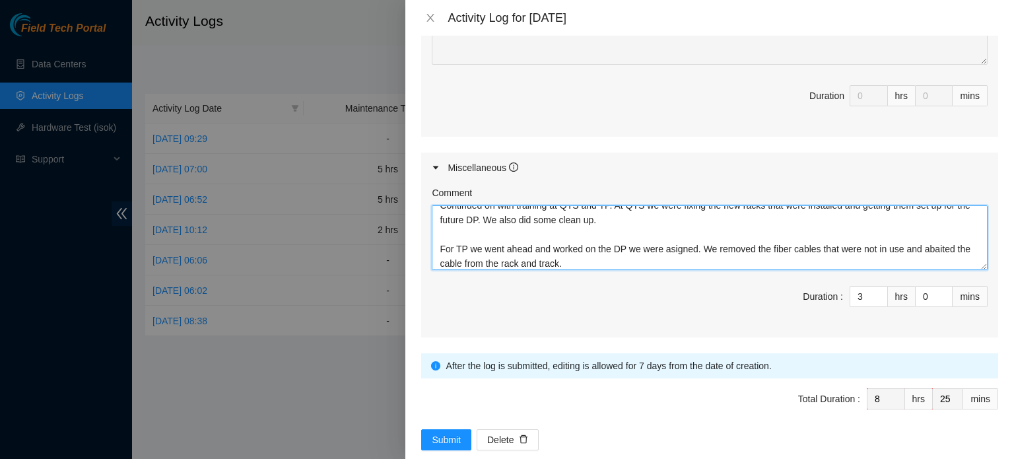
click at [942, 232] on textarea "Continued on with training at QTS and TP. At QTS we were fixing the new racks t…" at bounding box center [710, 237] width 556 height 65
click at [584, 240] on textarea "Continued on with training at QTS and TP. At QTS we were fixing the new racks t…" at bounding box center [710, 237] width 556 height 65
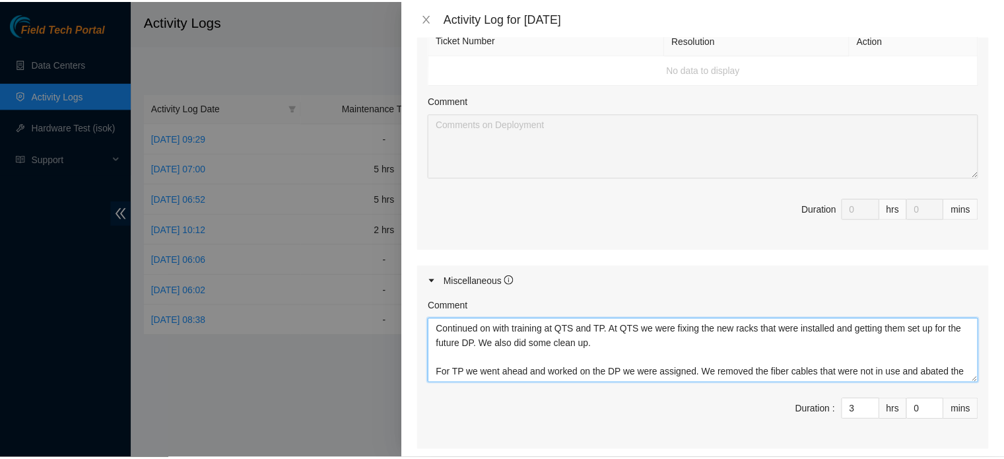
scroll to position [815, 0]
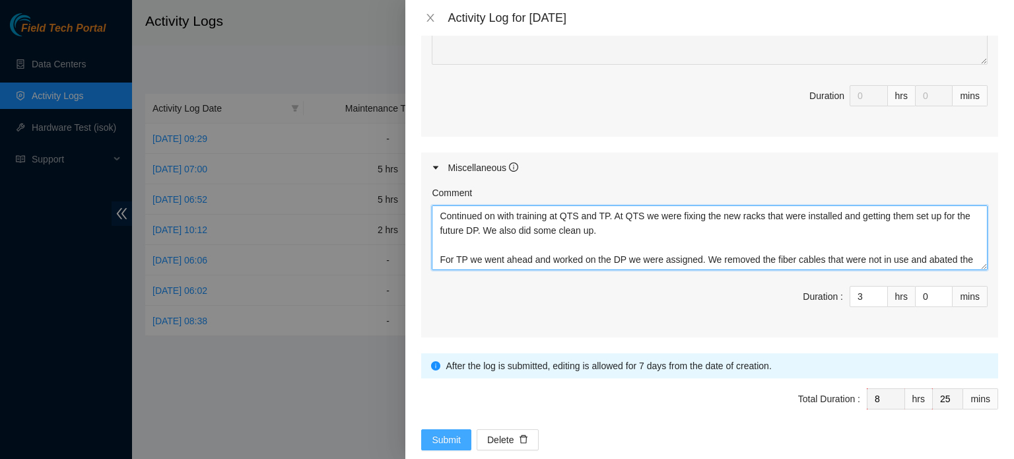
type textarea "Continued on with training at QTS and TP. At QTS we were fixing the new racks t…"
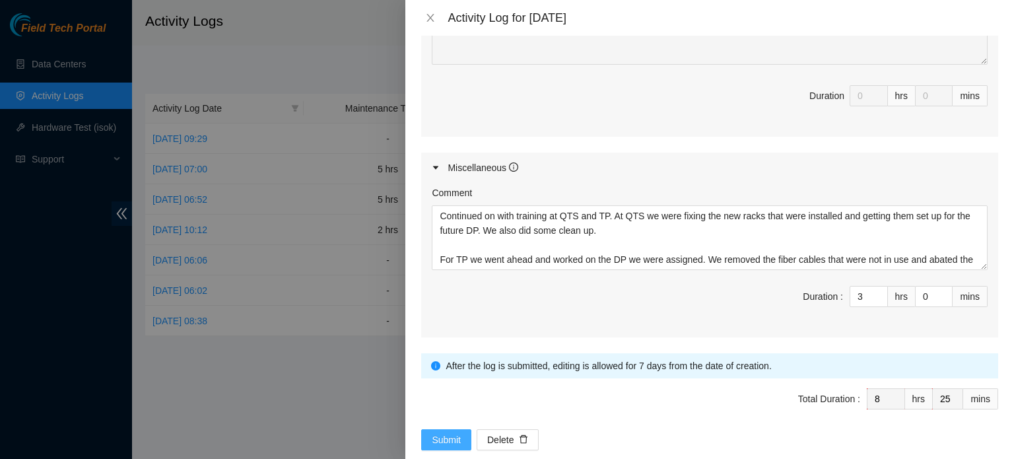
click at [450, 432] on span "Submit" at bounding box center [446, 439] width 29 height 15
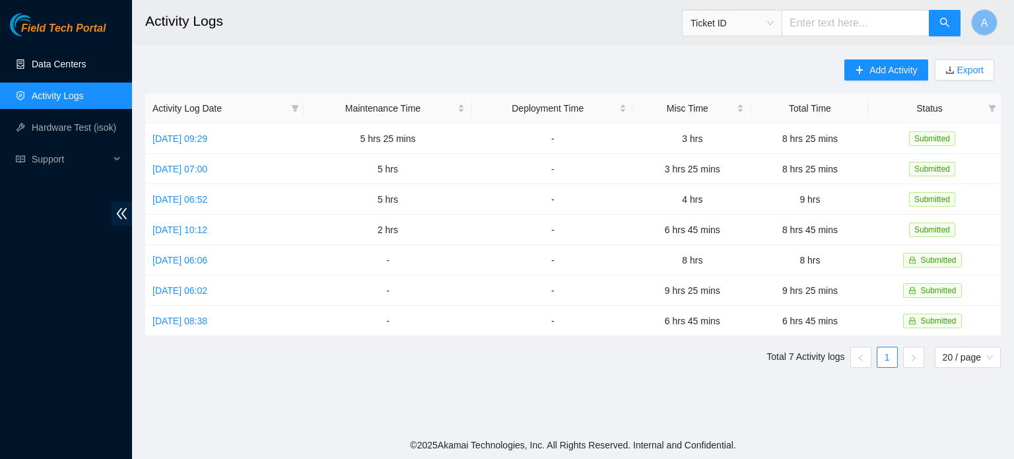
click at [86, 65] on link "Data Centers" at bounding box center [59, 64] width 54 height 11
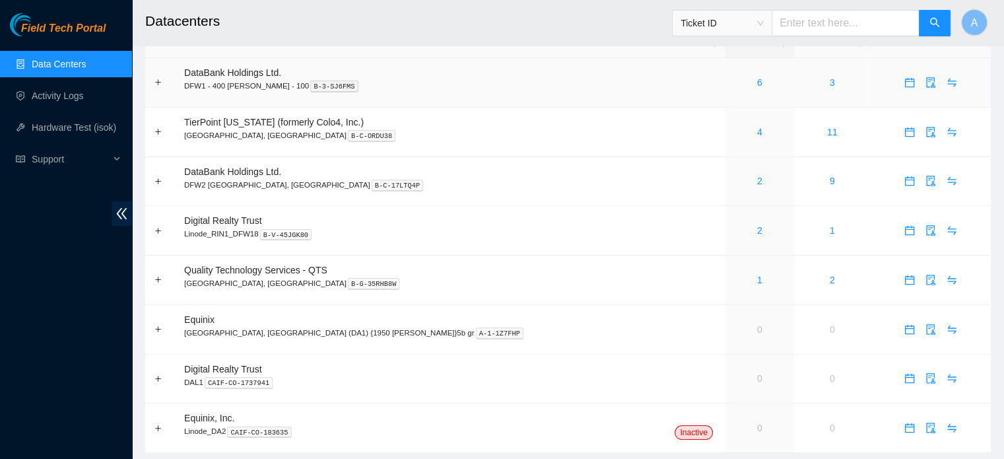
scroll to position [32, 0]
click at [757, 134] on link "4" at bounding box center [759, 131] width 5 height 11
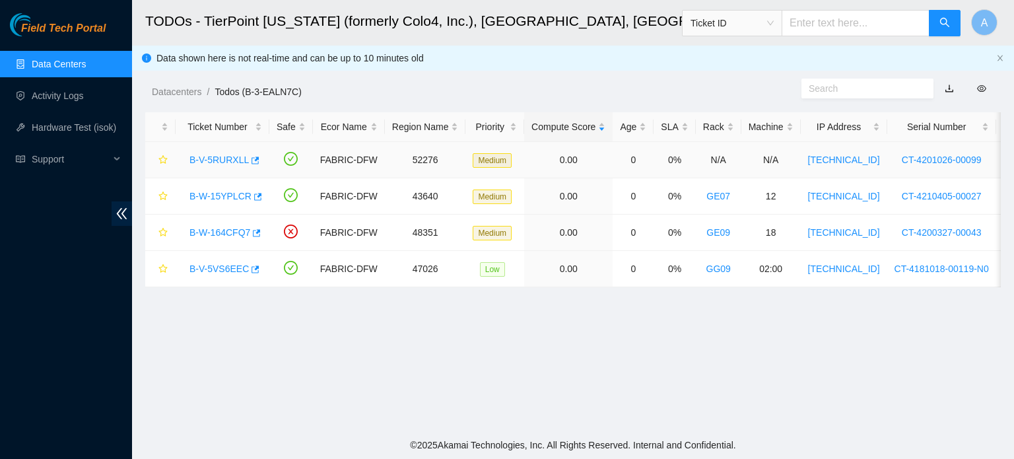
click at [222, 152] on div "B-V-5RURXLL" at bounding box center [222, 159] width 79 height 21
click at [221, 160] on link "B-V-5RURXLL" at bounding box center [218, 159] width 59 height 11
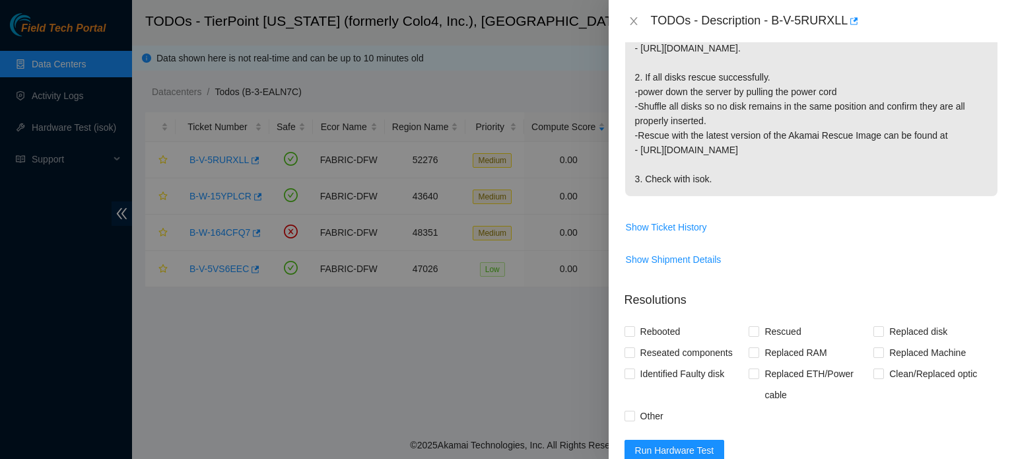
scroll to position [323, 0]
click at [663, 220] on span "Show Ticket History" at bounding box center [666, 227] width 81 height 15
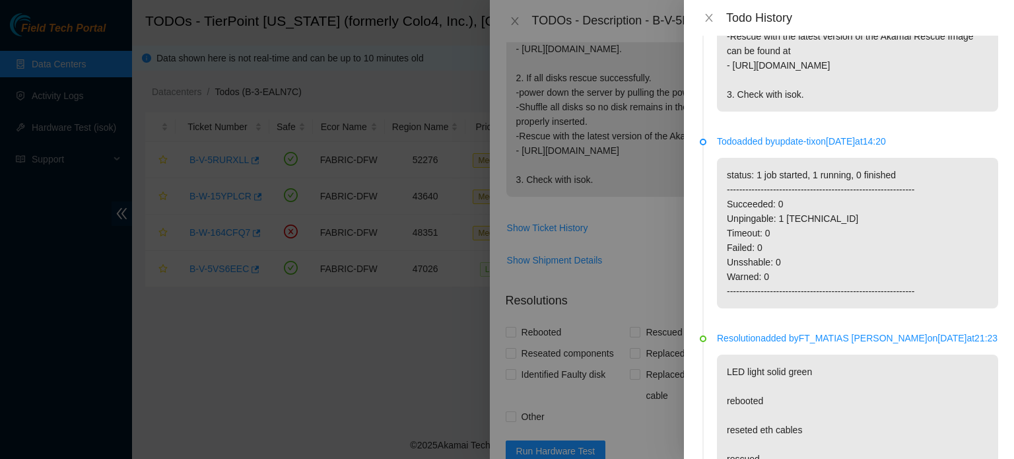
scroll to position [0, 0]
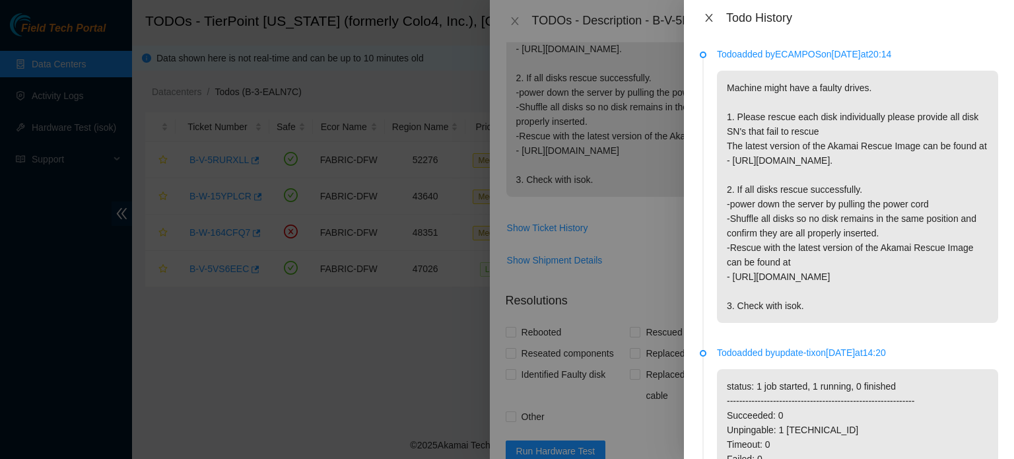
click at [707, 15] on icon "close" at bounding box center [708, 18] width 7 height 8
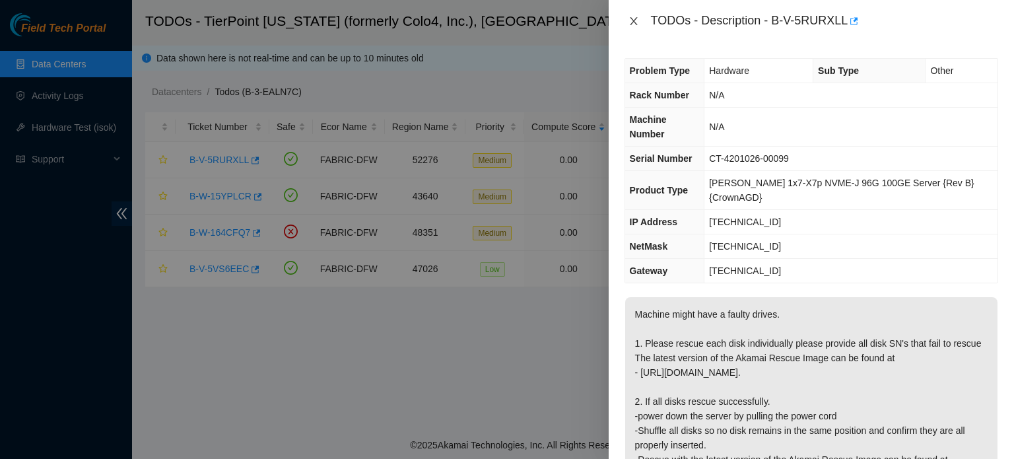
click at [632, 20] on icon "close" at bounding box center [633, 21] width 7 height 8
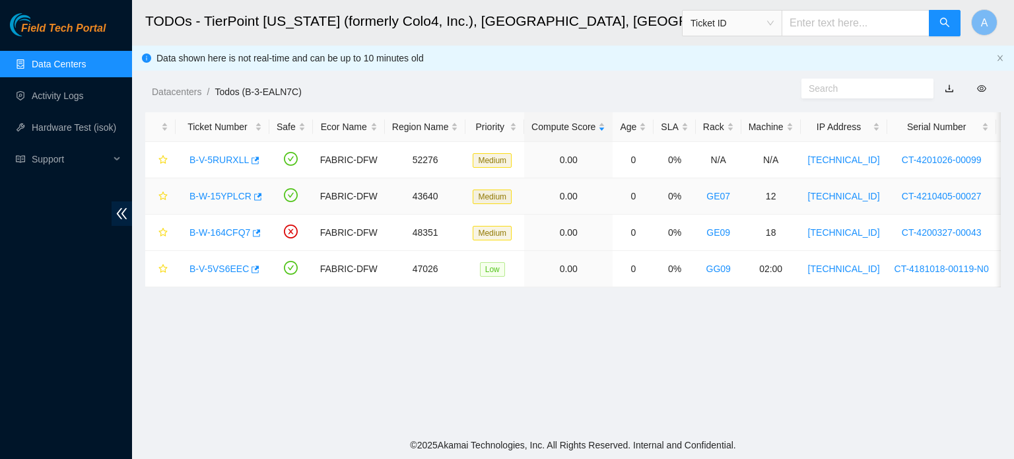
click at [228, 197] on link "B-W-15YPLCR" at bounding box center [220, 196] width 62 height 11
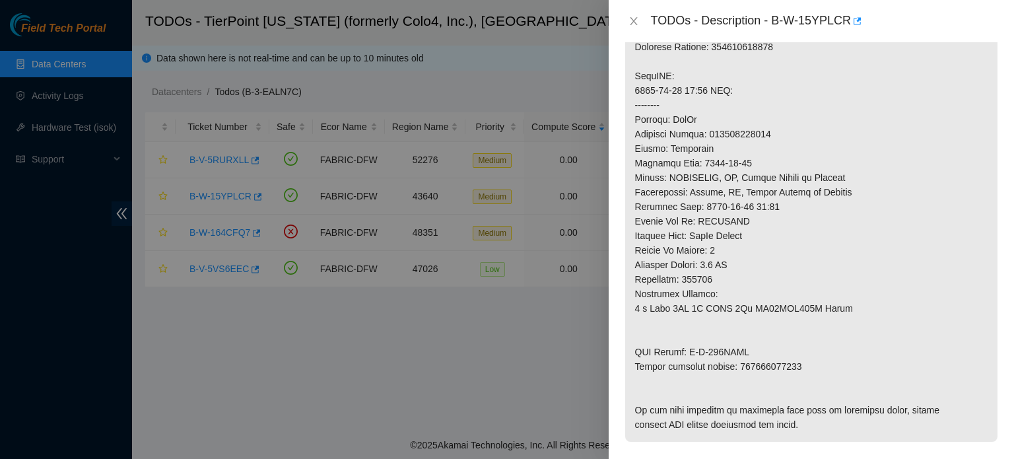
scroll to position [565, 0]
click at [633, 19] on icon "close" at bounding box center [633, 21] width 11 height 11
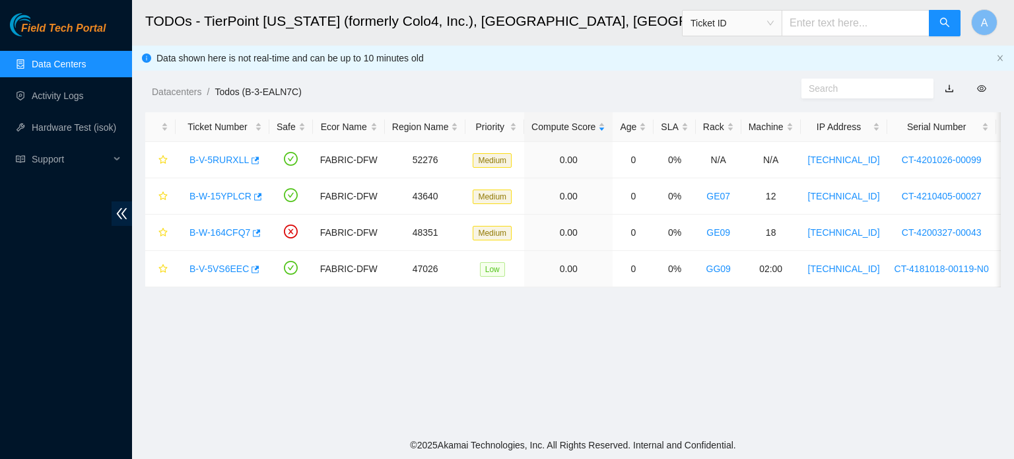
scroll to position [411, 0]
click at [240, 197] on link "B-W-15YPLCR" at bounding box center [220, 196] width 62 height 11
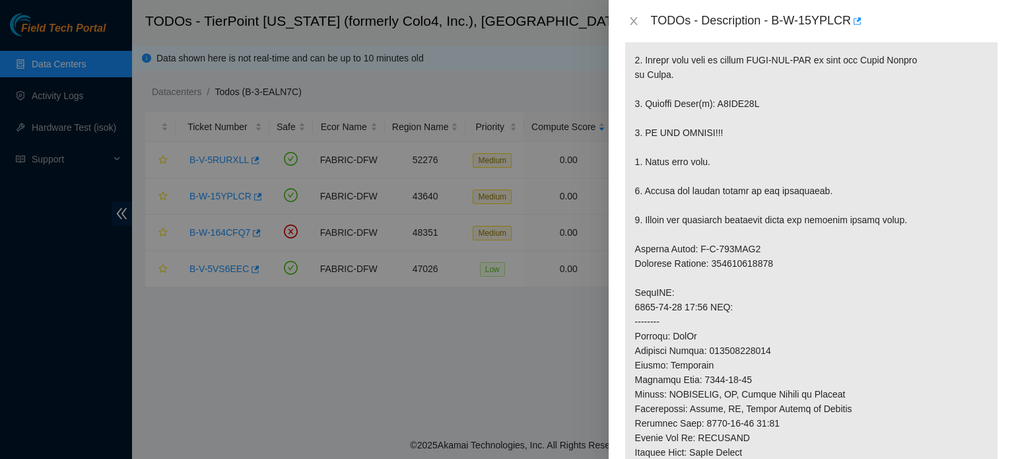
scroll to position [346, 0]
click at [627, 20] on button "Close" at bounding box center [633, 21] width 18 height 13
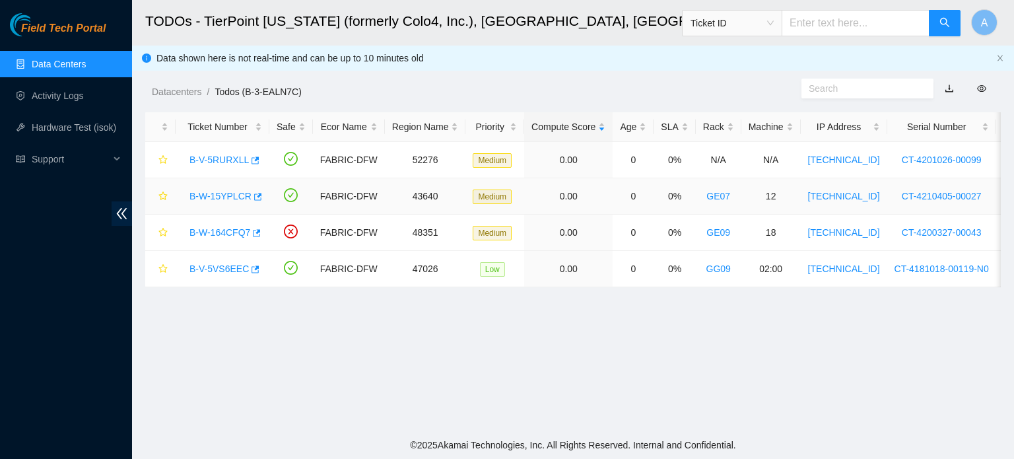
scroll to position [389, 0]
click at [229, 236] on link "B-W-164CFQ7" at bounding box center [219, 232] width 61 height 11
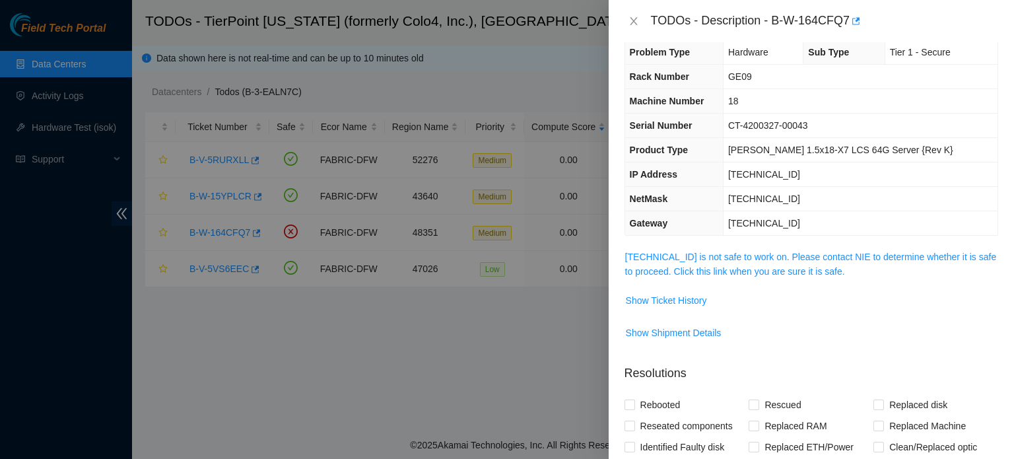
scroll to position [0, 0]
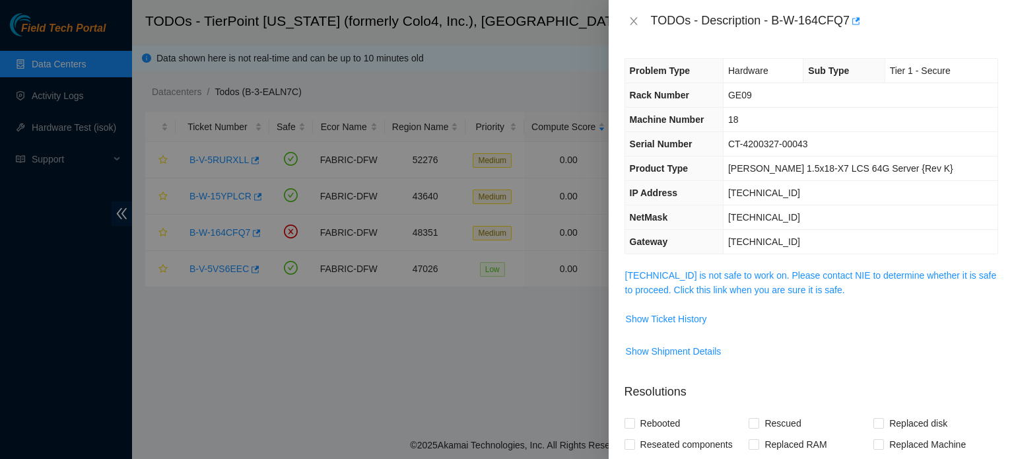
click at [467, 384] on div at bounding box center [507, 229] width 1014 height 459
drag, startPoint x: 467, startPoint y: 384, endPoint x: 628, endPoint y: 20, distance: 397.7
click at [628, 20] on div "TODOs - Description - B-W-164CFQ7 Problem Type Hardware Sub Type Tier 1 - Secur…" at bounding box center [507, 229] width 1014 height 459
click at [628, 20] on icon "close" at bounding box center [633, 21] width 11 height 11
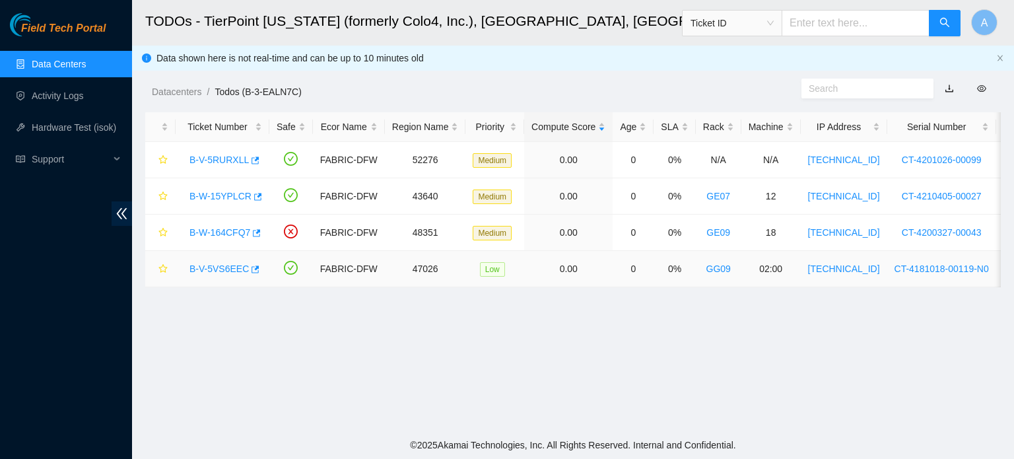
click at [224, 273] on link "B-V-5VS6EEC" at bounding box center [218, 268] width 59 height 11
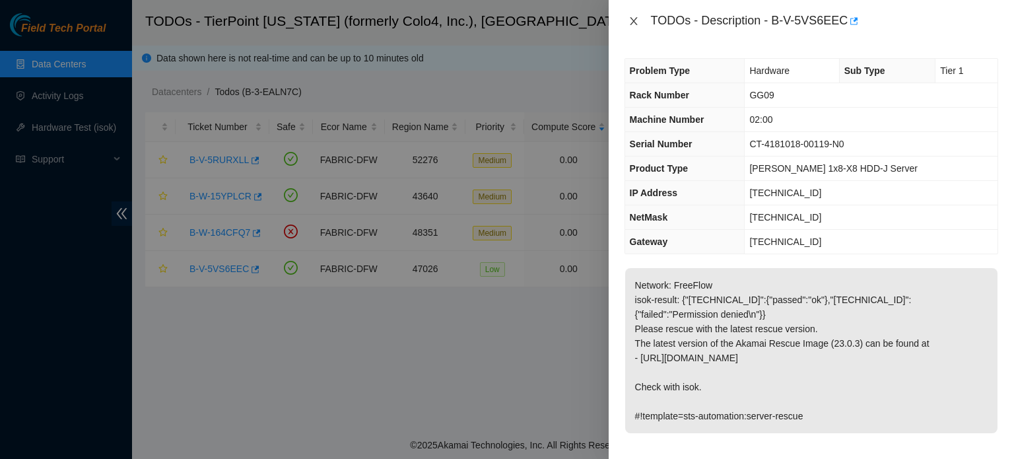
click at [629, 26] on icon "close" at bounding box center [633, 21] width 11 height 11
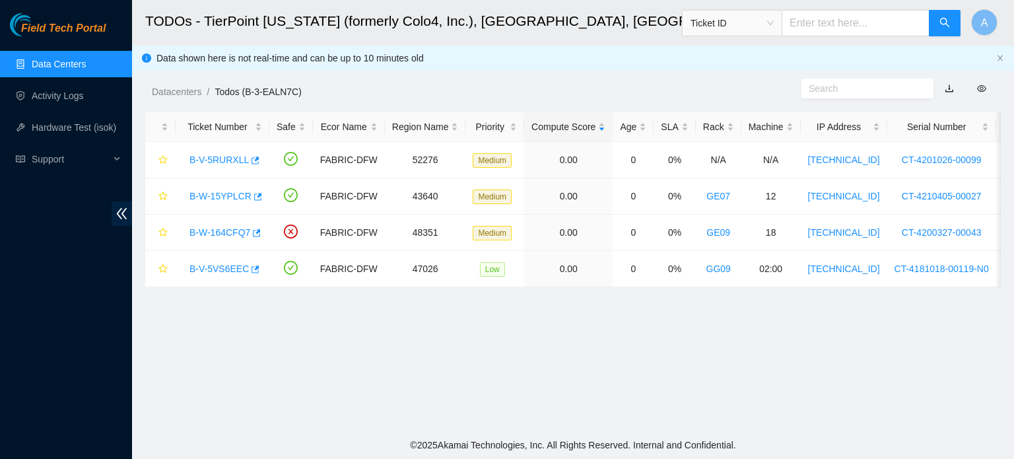
click at [74, 61] on link "Data Centers" at bounding box center [59, 64] width 54 height 11
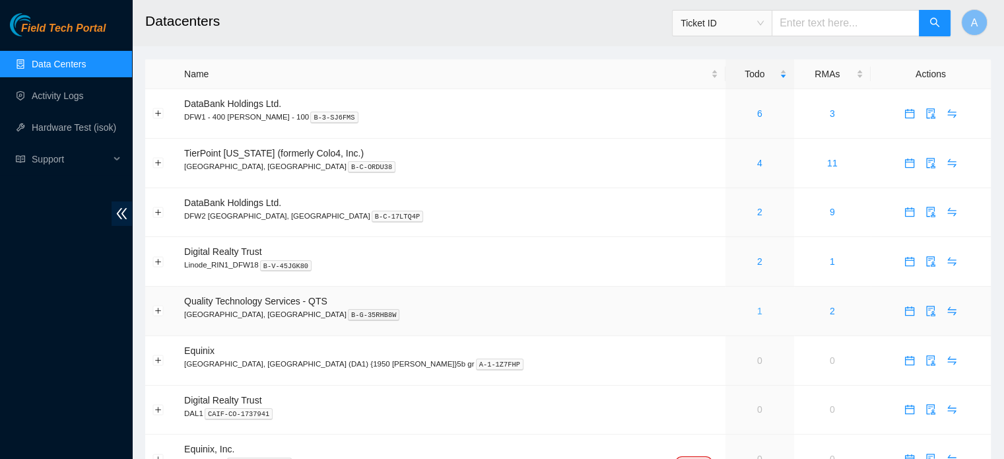
click at [757, 309] on link "1" at bounding box center [759, 311] width 5 height 11
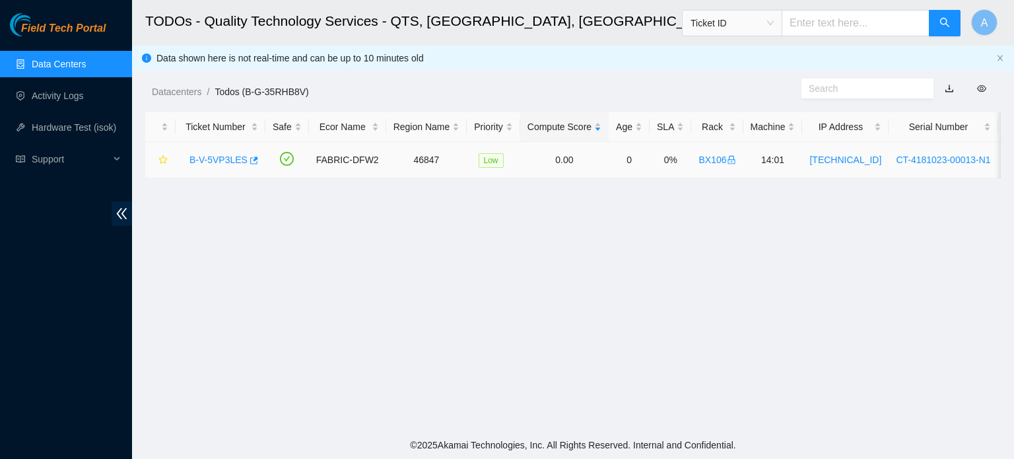
click at [212, 160] on link "B-V-5VP3LES" at bounding box center [218, 159] width 58 height 11
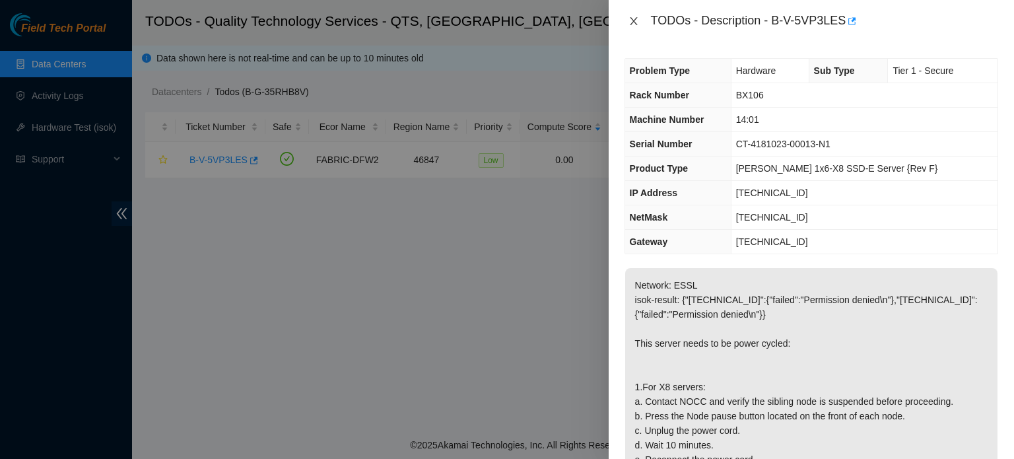
click at [628, 16] on icon "close" at bounding box center [633, 21] width 11 height 11
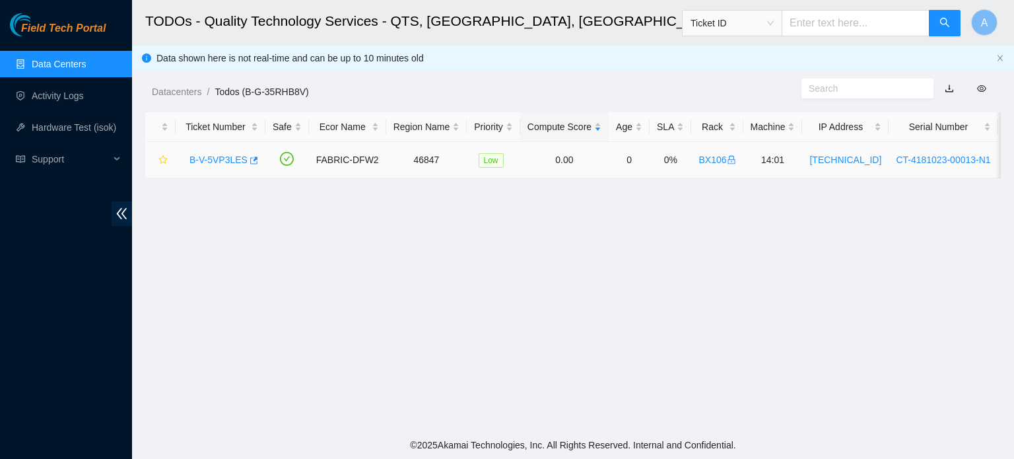
click at [222, 162] on link "B-V-5VP3LES" at bounding box center [218, 159] width 58 height 11
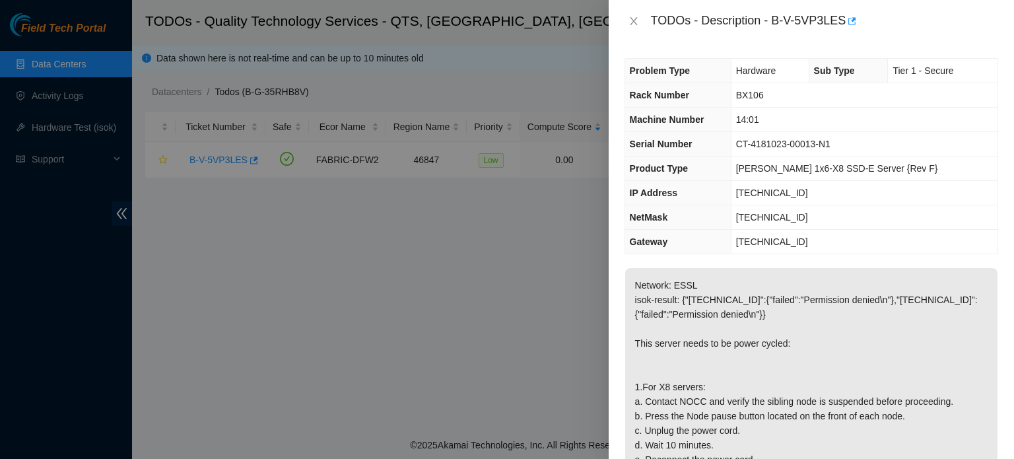
click at [626, 27] on div "TODOs - Description - B-V-5VP3LES" at bounding box center [811, 21] width 374 height 21
click at [627, 24] on button "Close" at bounding box center [633, 21] width 18 height 13
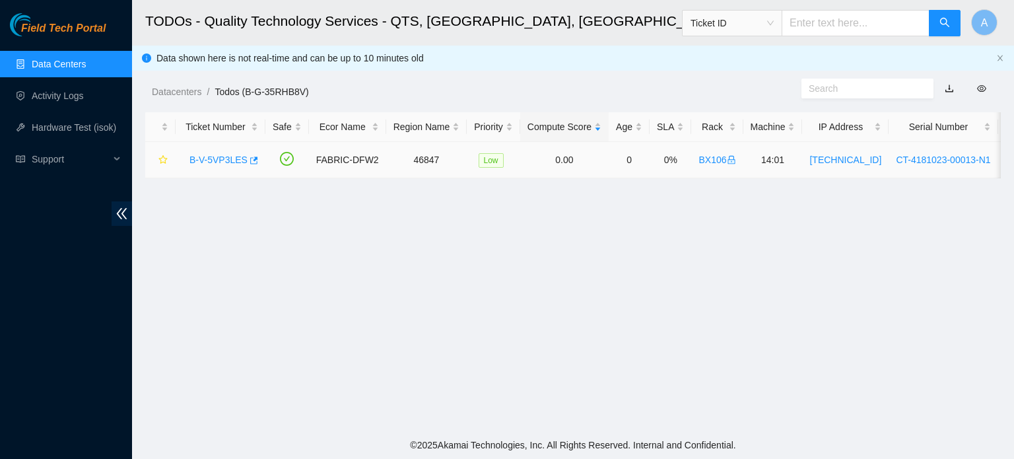
click at [230, 155] on link "B-V-5VP3LES" at bounding box center [218, 159] width 58 height 11
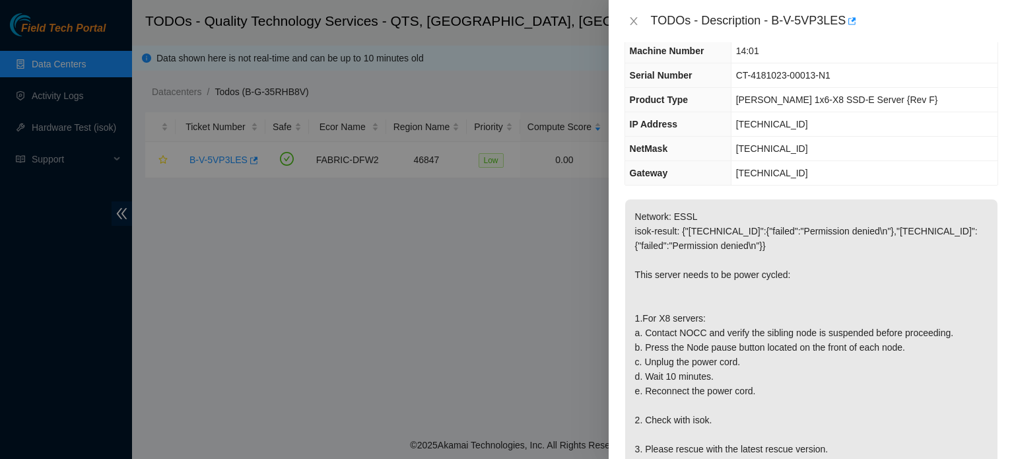
scroll to position [185, 0]
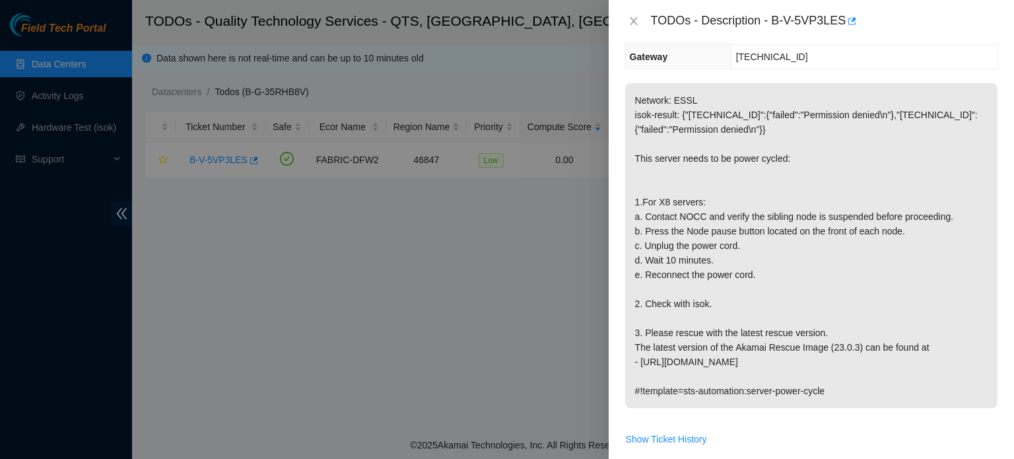
click at [153, 53] on div at bounding box center [507, 229] width 1014 height 459
click at [637, 20] on icon "close" at bounding box center [633, 21] width 11 height 11
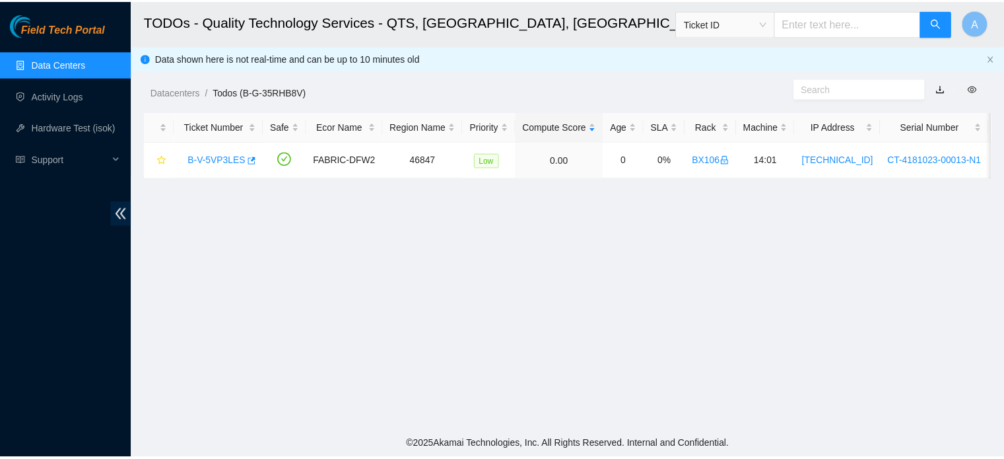
scroll to position [228, 0]
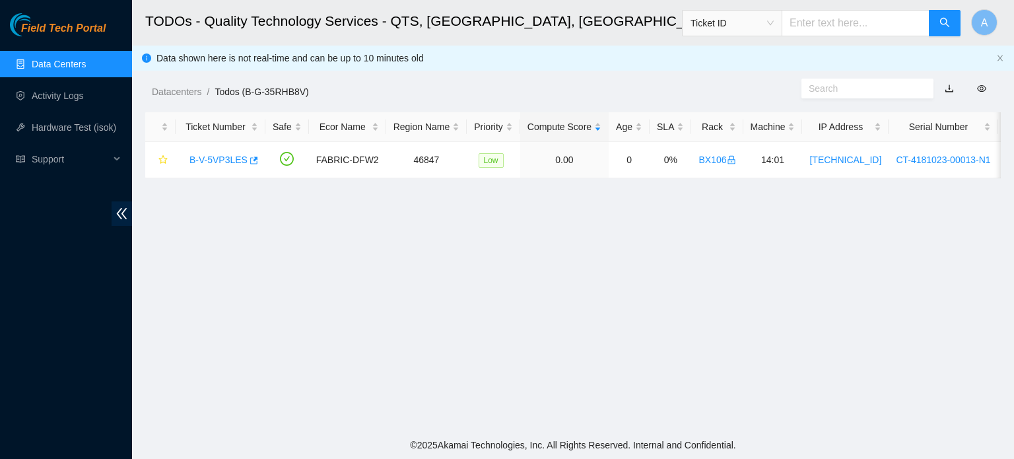
click at [50, 59] on link "Data Centers" at bounding box center [59, 64] width 54 height 11
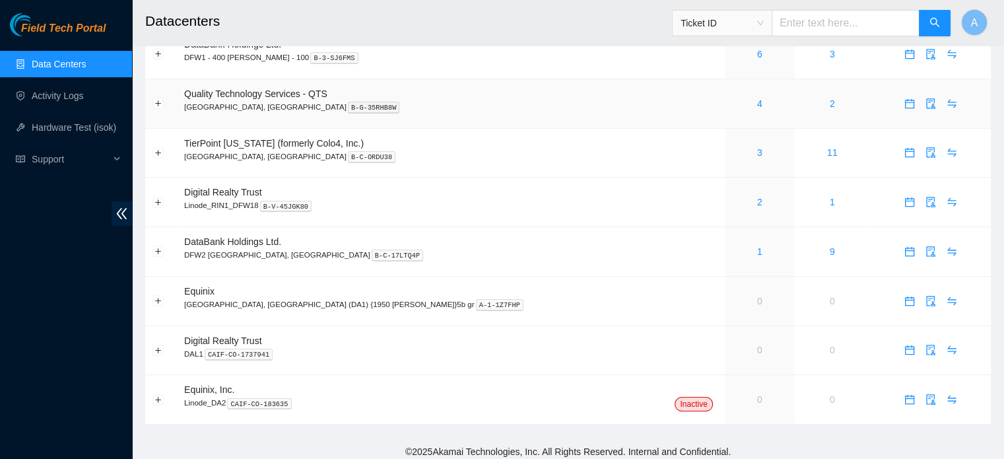
scroll to position [60, 0]
click at [757, 248] on link "1" at bounding box center [759, 251] width 5 height 11
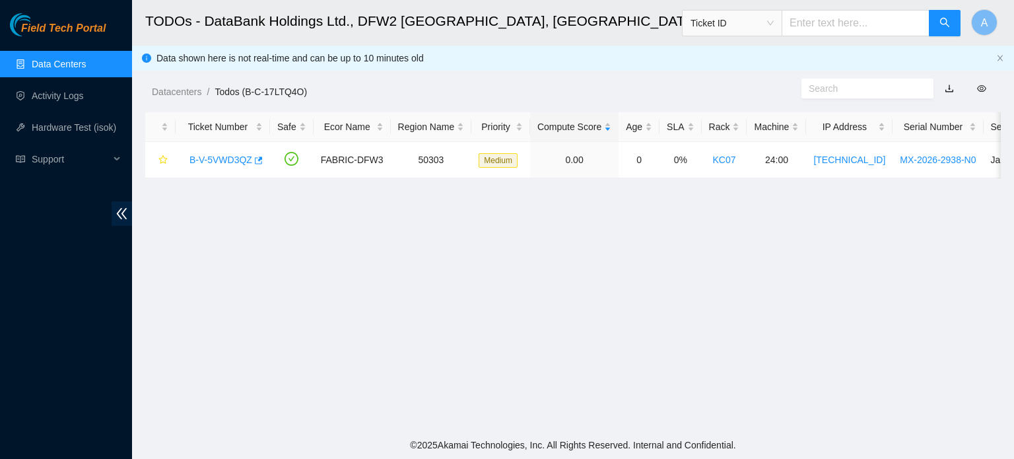
click at [53, 59] on link "Data Centers" at bounding box center [59, 64] width 54 height 11
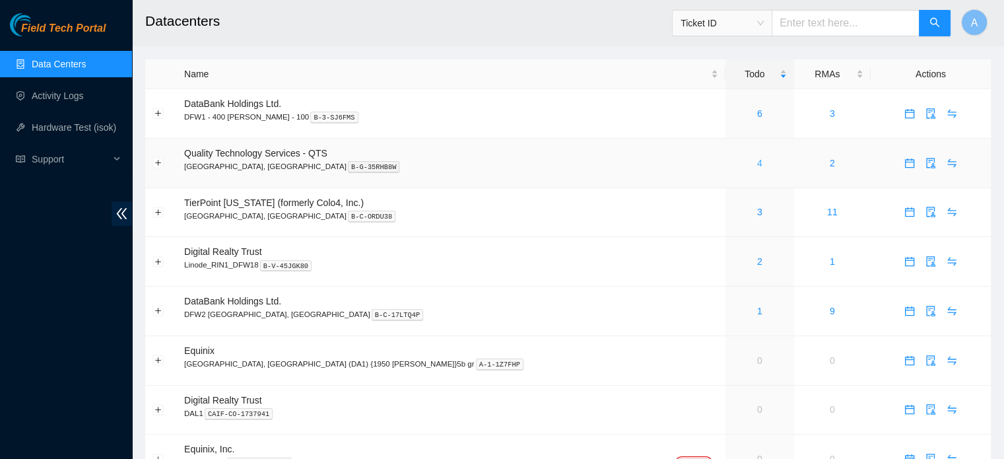
click at [757, 160] on link "4" at bounding box center [759, 163] width 5 height 11
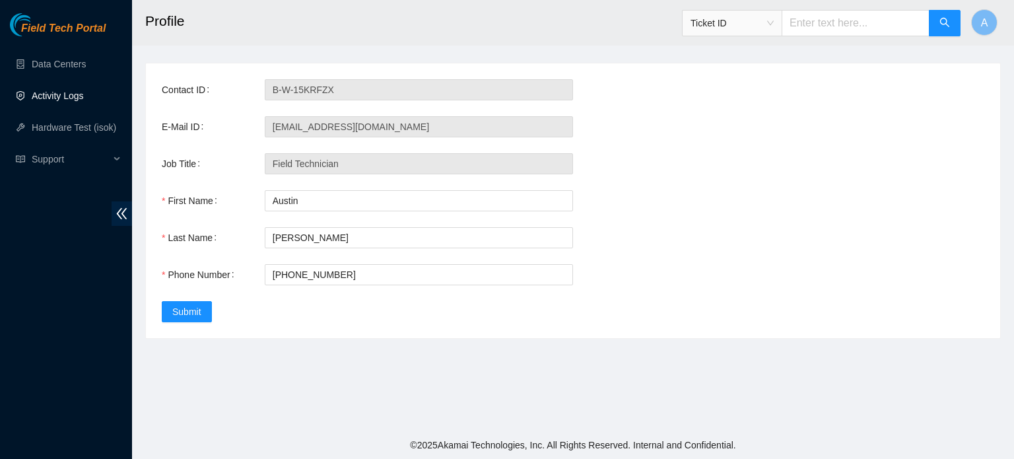
click at [62, 94] on link "Activity Logs" at bounding box center [58, 95] width 52 height 11
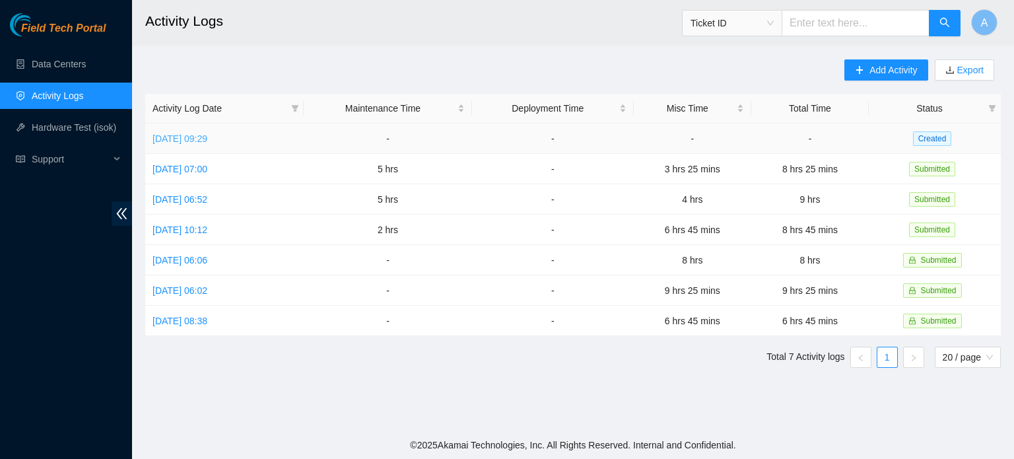
click at [179, 141] on link "Mon, 22 Sep 2025 09:29" at bounding box center [179, 138] width 55 height 11
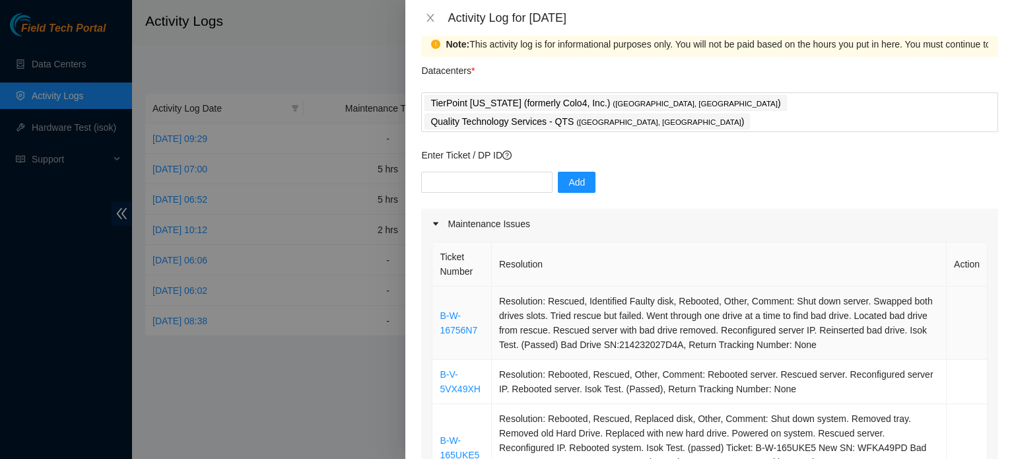
scroll to position [15, 0]
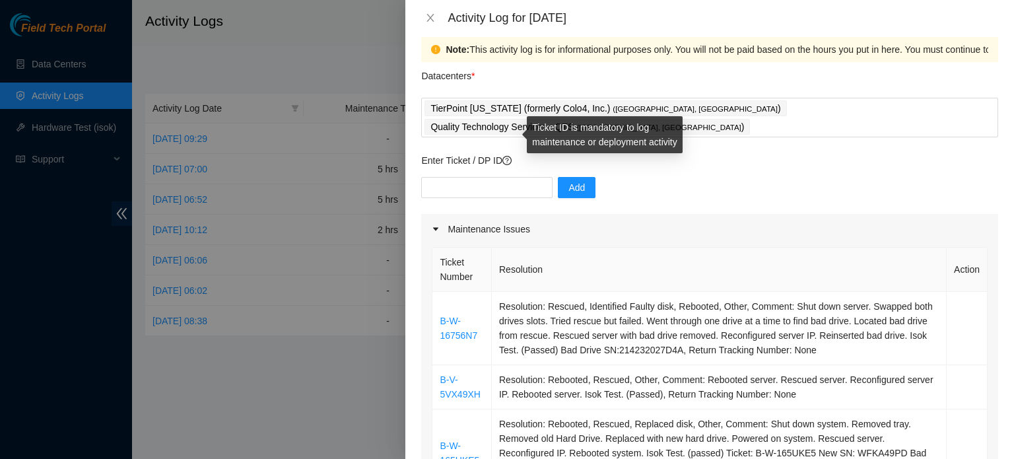
click at [508, 156] on icon "question-circle" at bounding box center [506, 160] width 9 height 9
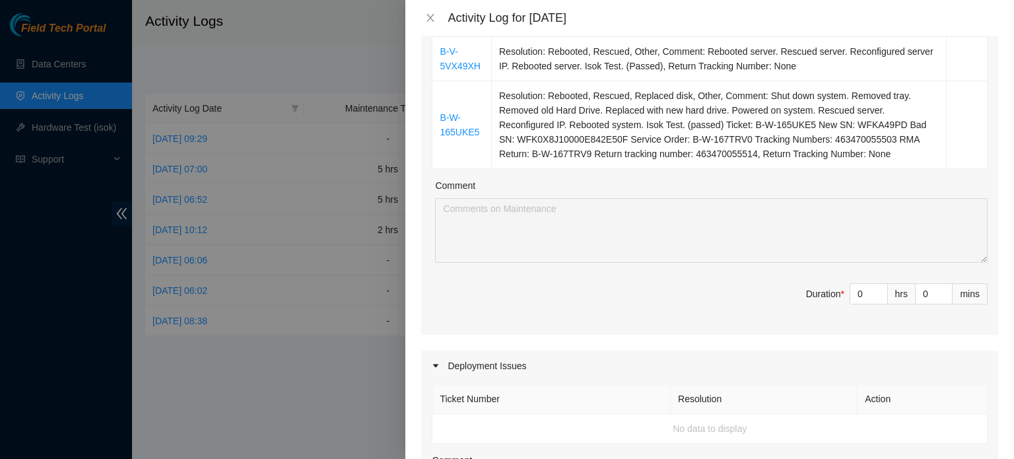
scroll to position [541, 0]
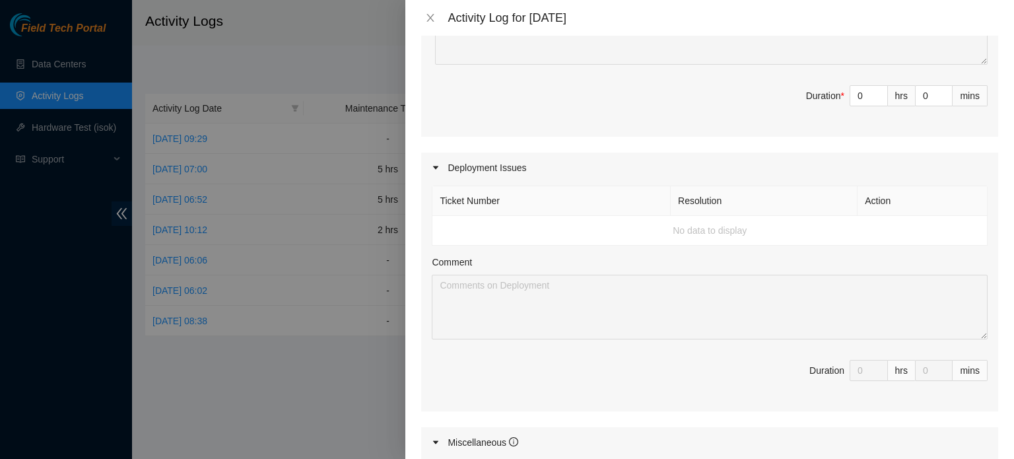
click at [471, 195] on th "Ticket Number" at bounding box center [551, 201] width 238 height 30
